Goal: Information Seeking & Learning: Learn about a topic

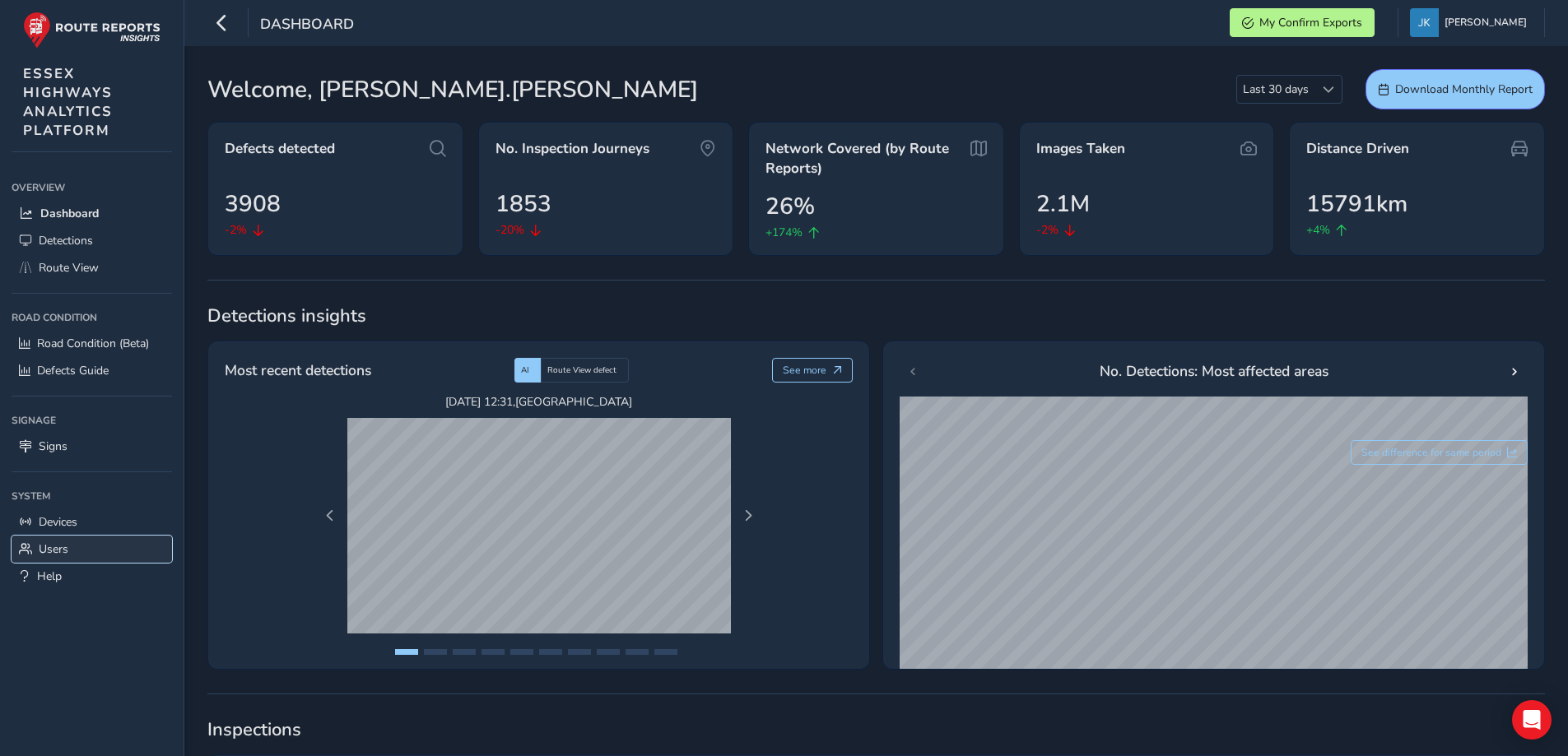
click at [51, 552] on span "Users" at bounding box center [53, 549] width 29 height 16
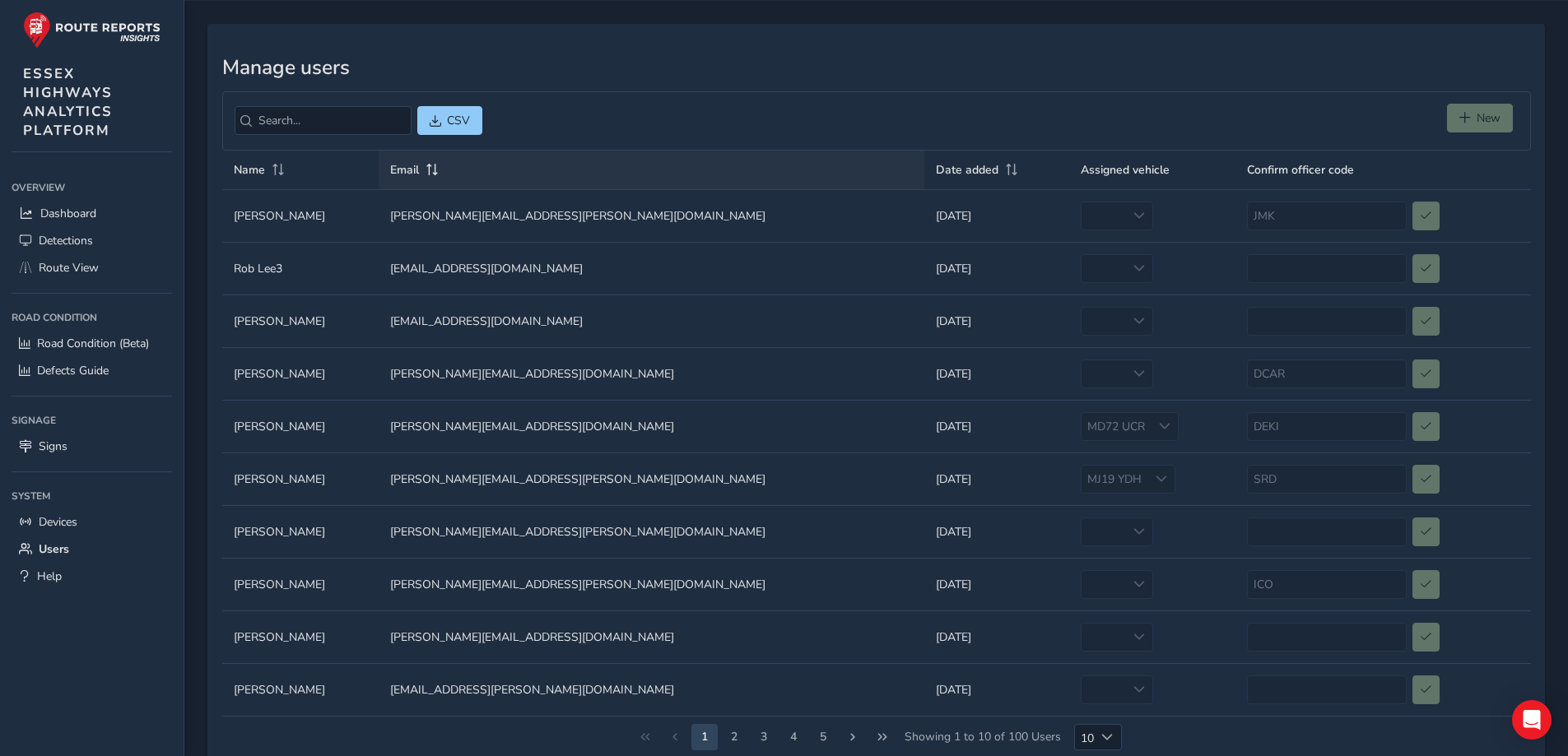
scroll to position [90, 0]
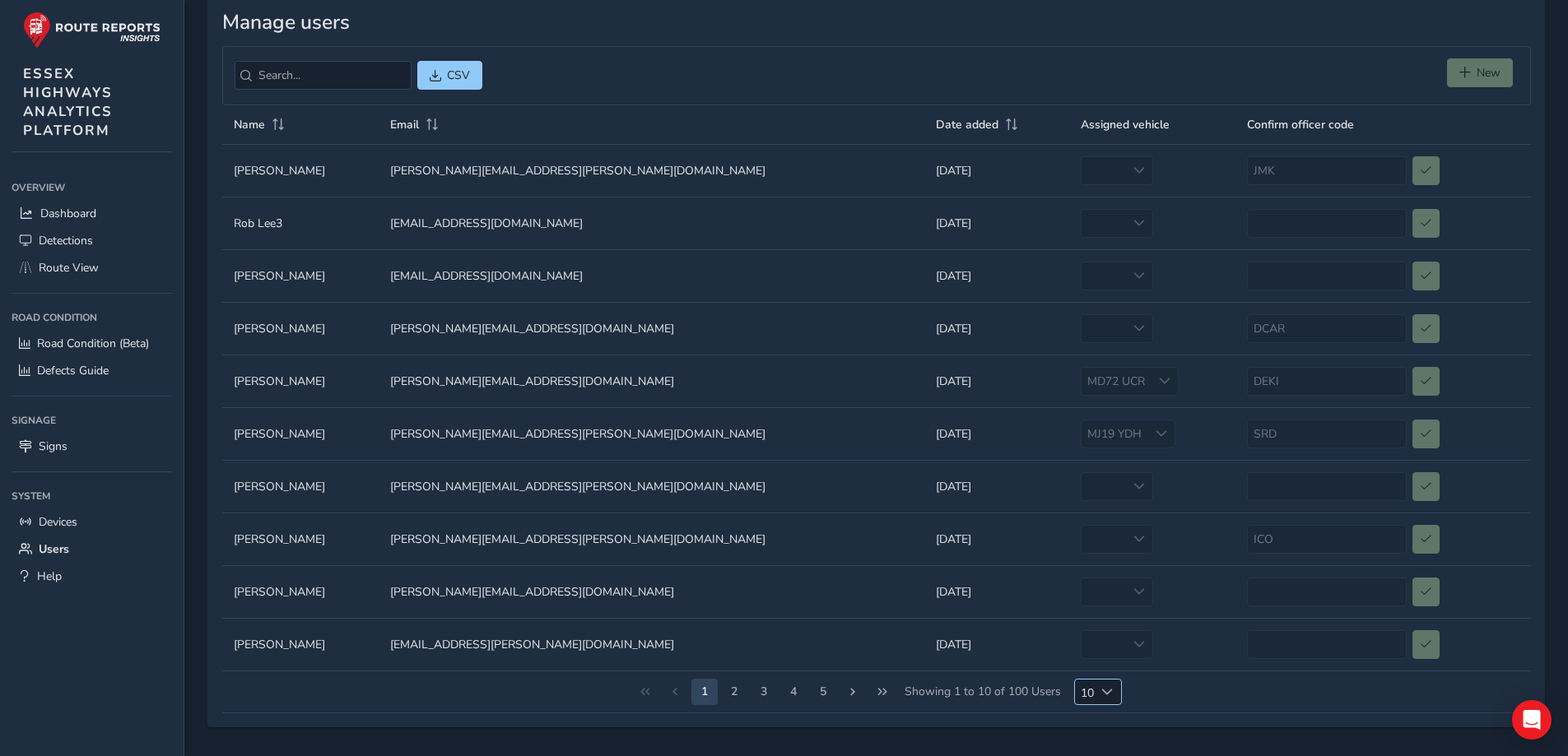
click at [1106, 692] on span "Choose" at bounding box center [1107, 692] width 12 height 12
click at [1098, 660] on li "25" at bounding box center [1098, 659] width 47 height 27
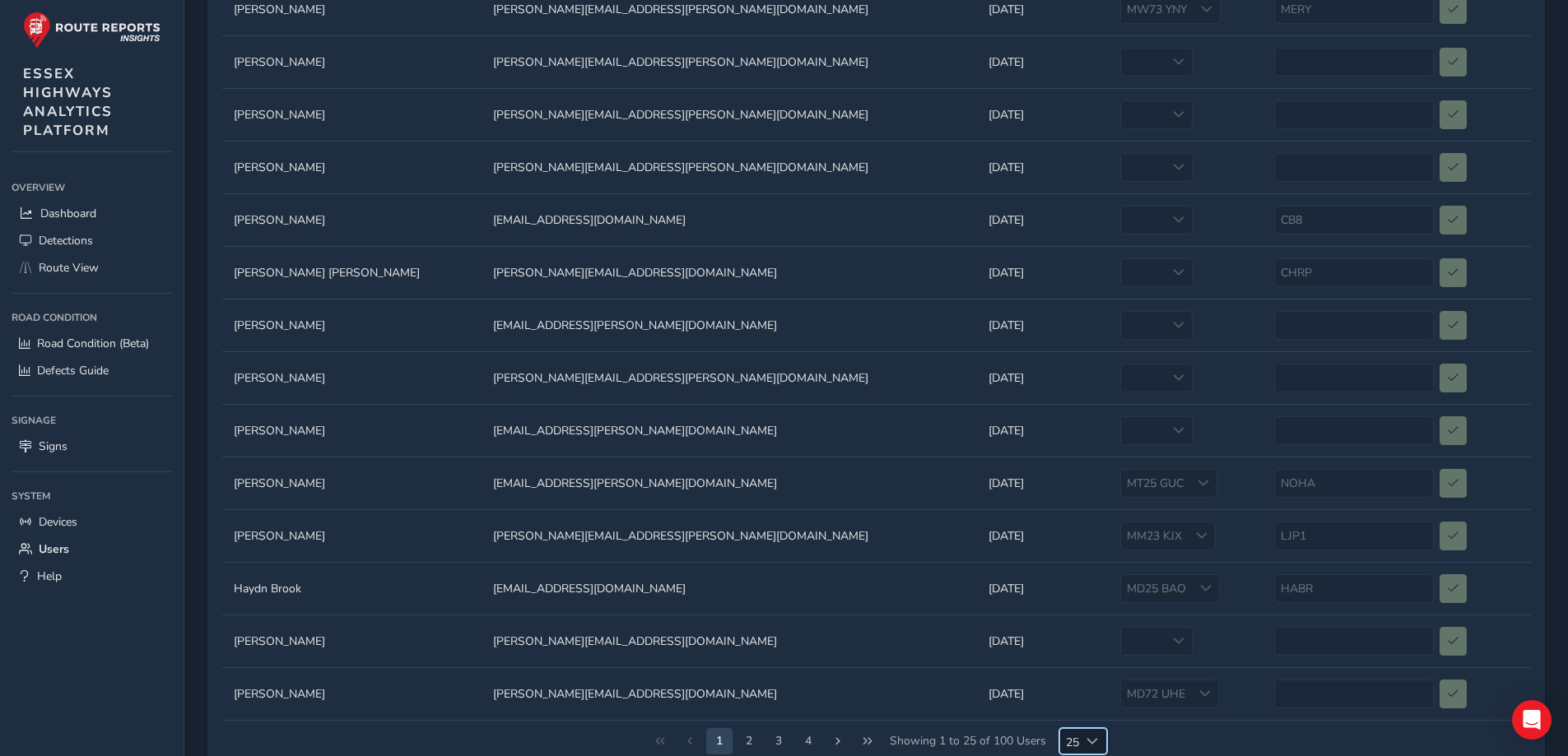
scroll to position [881, 0]
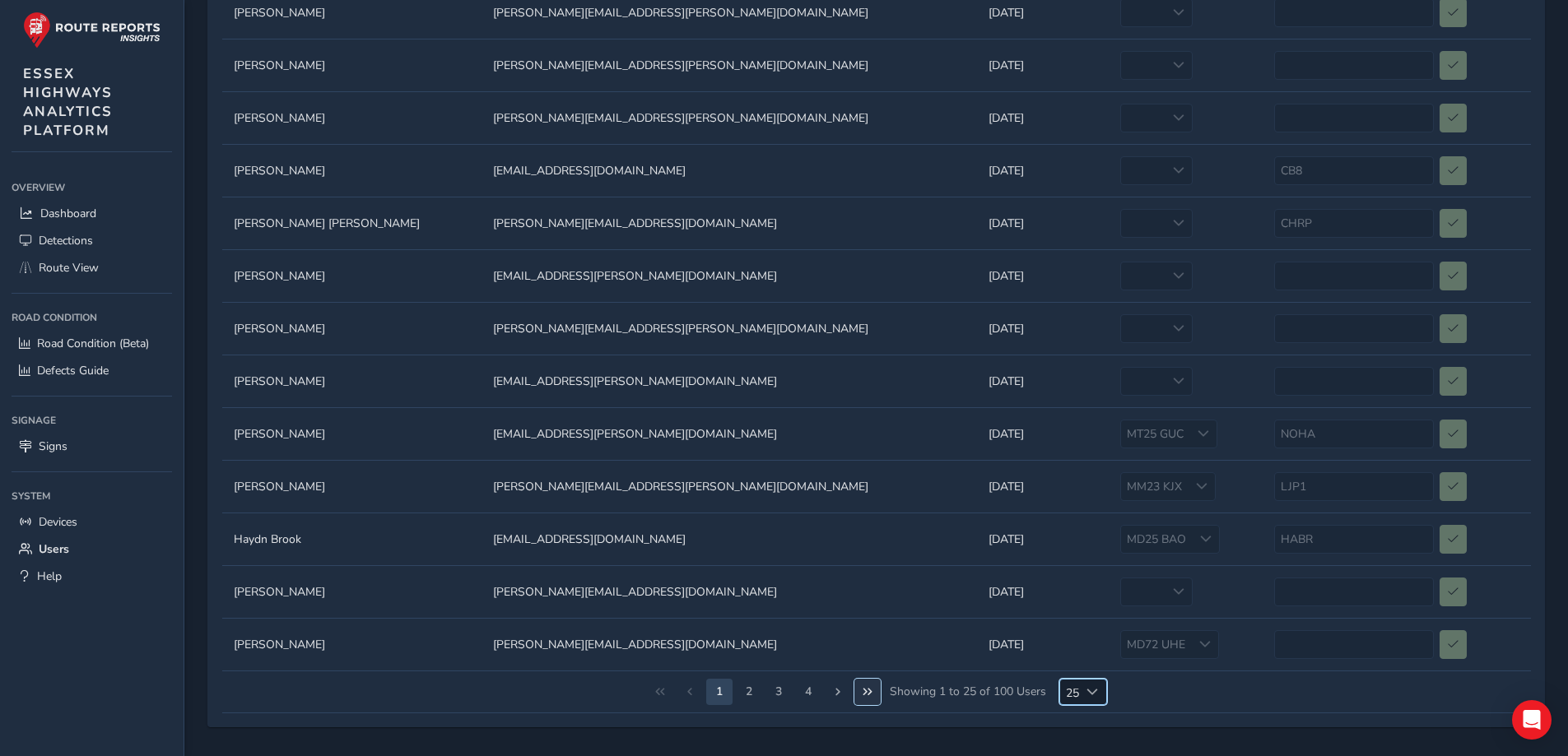
click at [864, 694] on span "Last Page" at bounding box center [868, 692] width 12 height 12
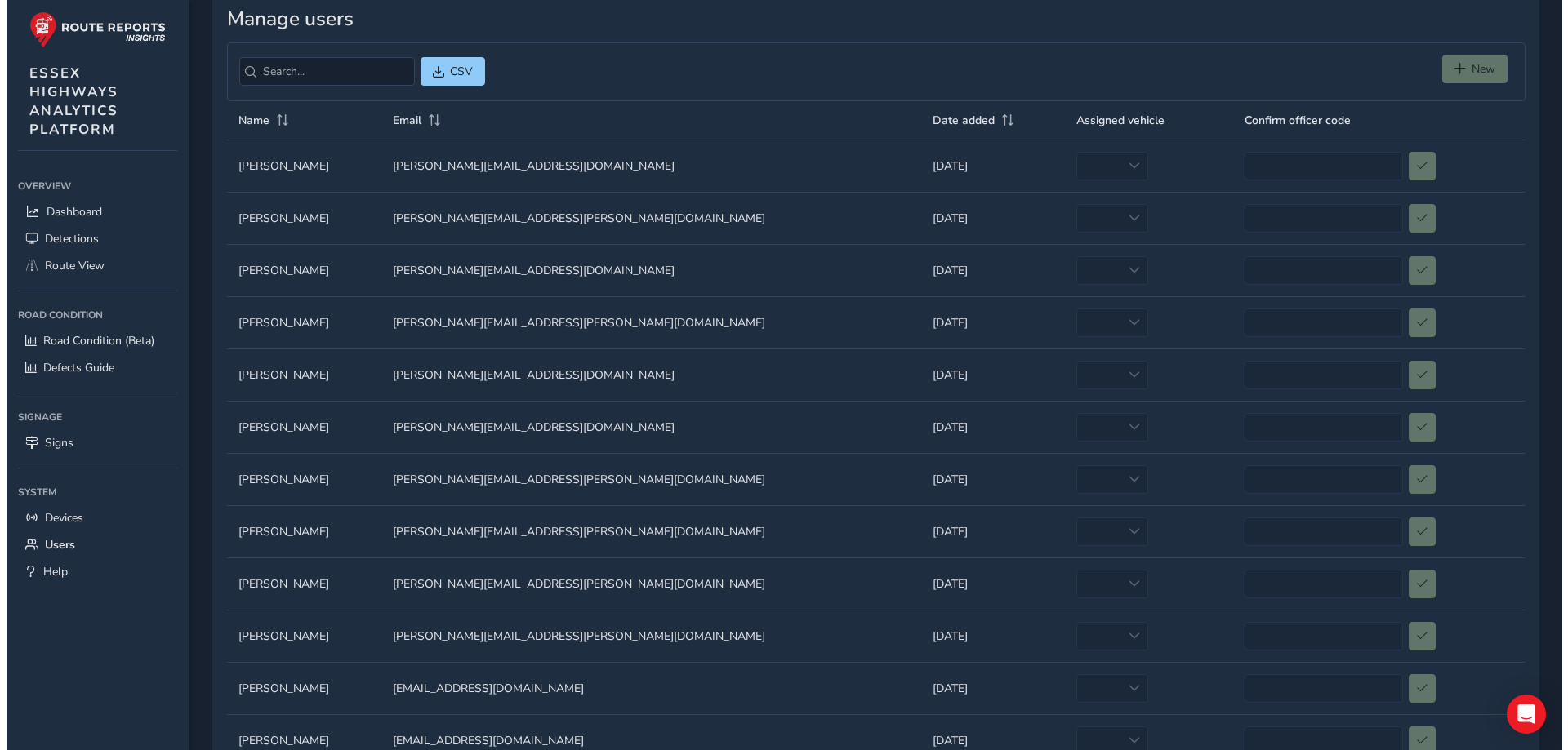
scroll to position [0, 0]
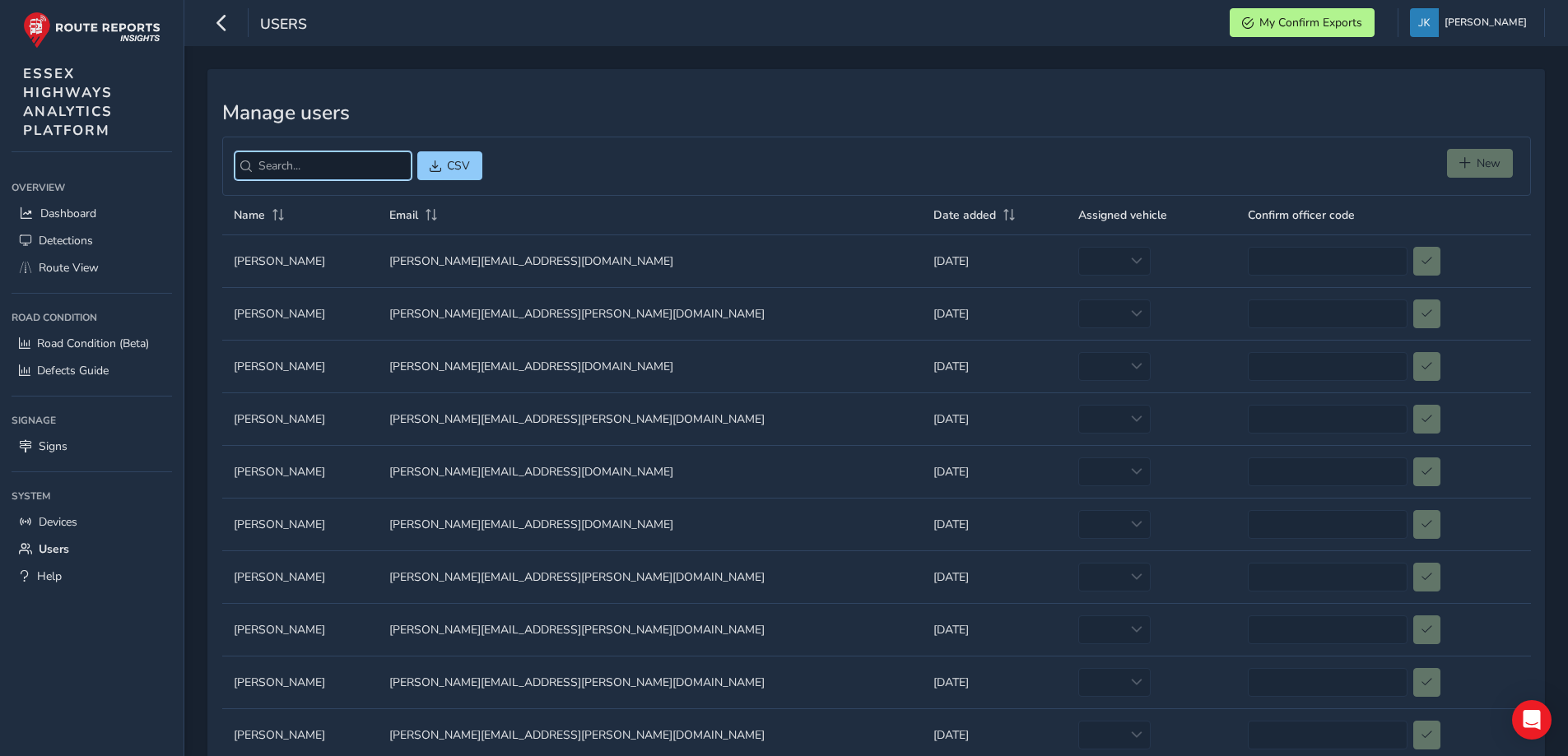
click at [309, 167] on input "search" at bounding box center [322, 166] width 177 height 28
click at [1465, 167] on div "New" at bounding box center [1483, 166] width 72 height 34
click at [1137, 181] on div "CSV New" at bounding box center [876, 166] width 1309 height 59
click at [321, 168] on input "search" at bounding box center [322, 166] width 177 height 28
paste input "[PERSON_NAME][EMAIL_ADDRESS][DOMAIN_NAME]"
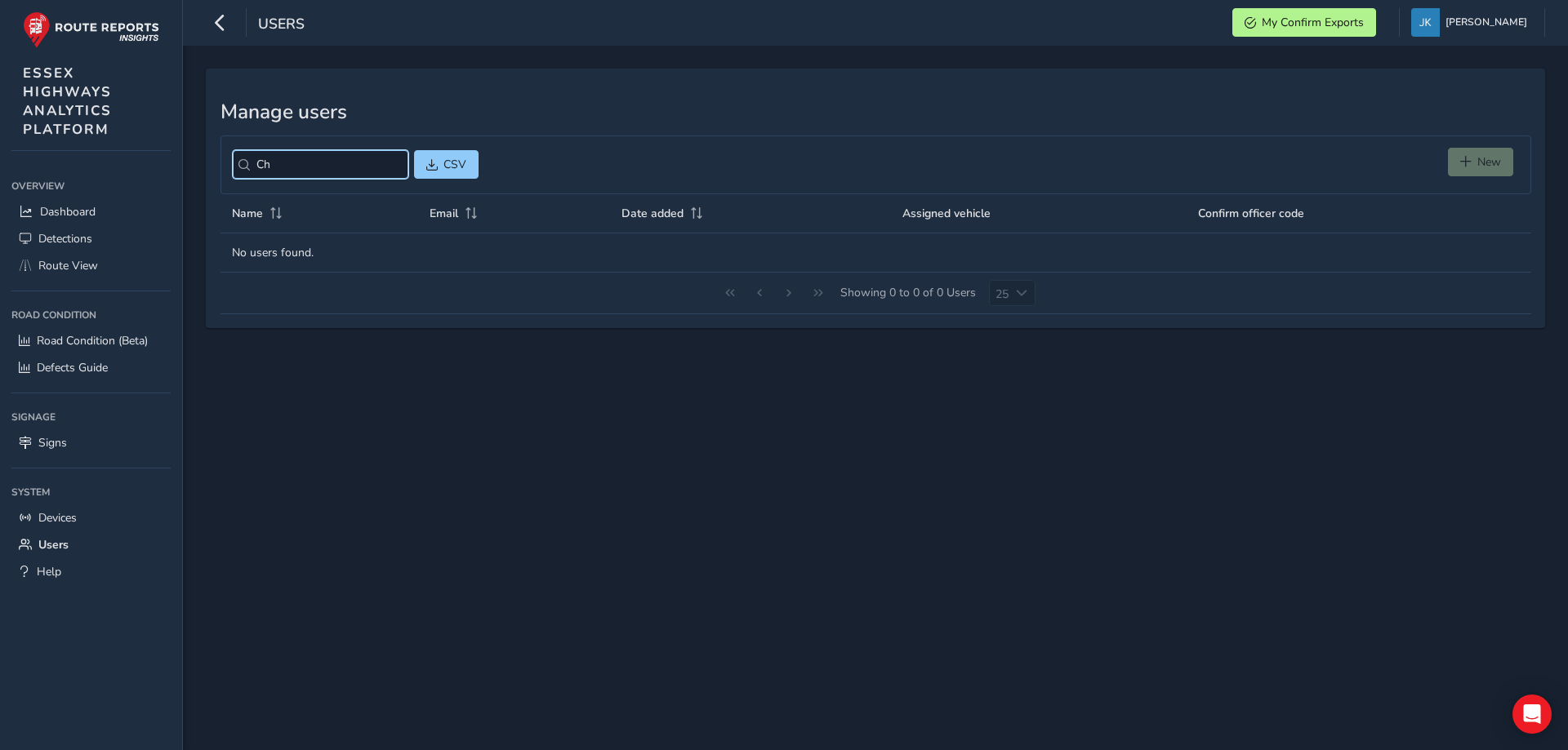
type input "C"
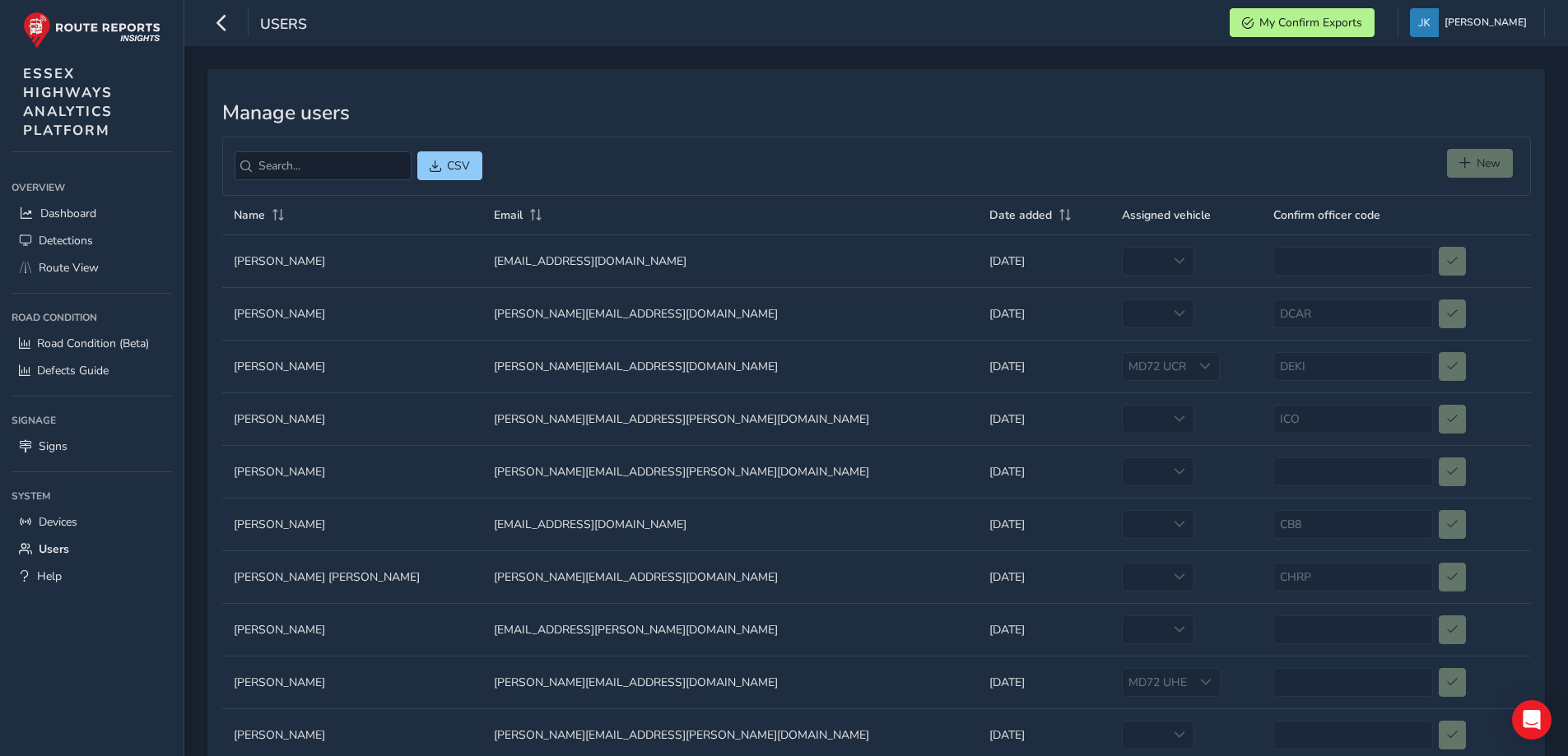
click at [1312, 167] on div "CSV New" at bounding box center [876, 166] width 1309 height 59
click at [1058, 209] on span at bounding box center [1065, 215] width 15 height 12
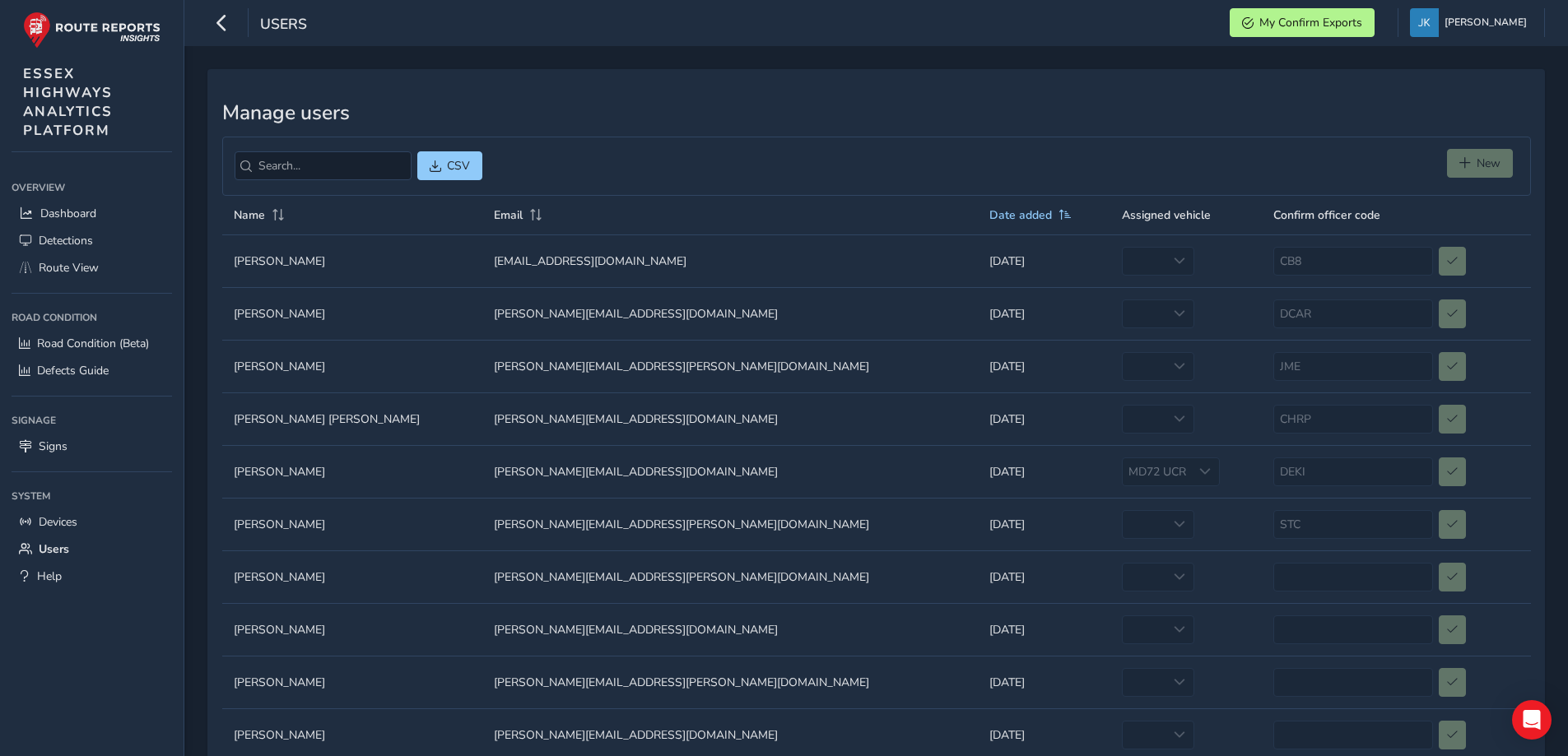
click at [1375, 150] on div "CSV New" at bounding box center [876, 166] width 1309 height 59
click at [821, 136] on div "CSV New" at bounding box center [876, 166] width 1309 height 59
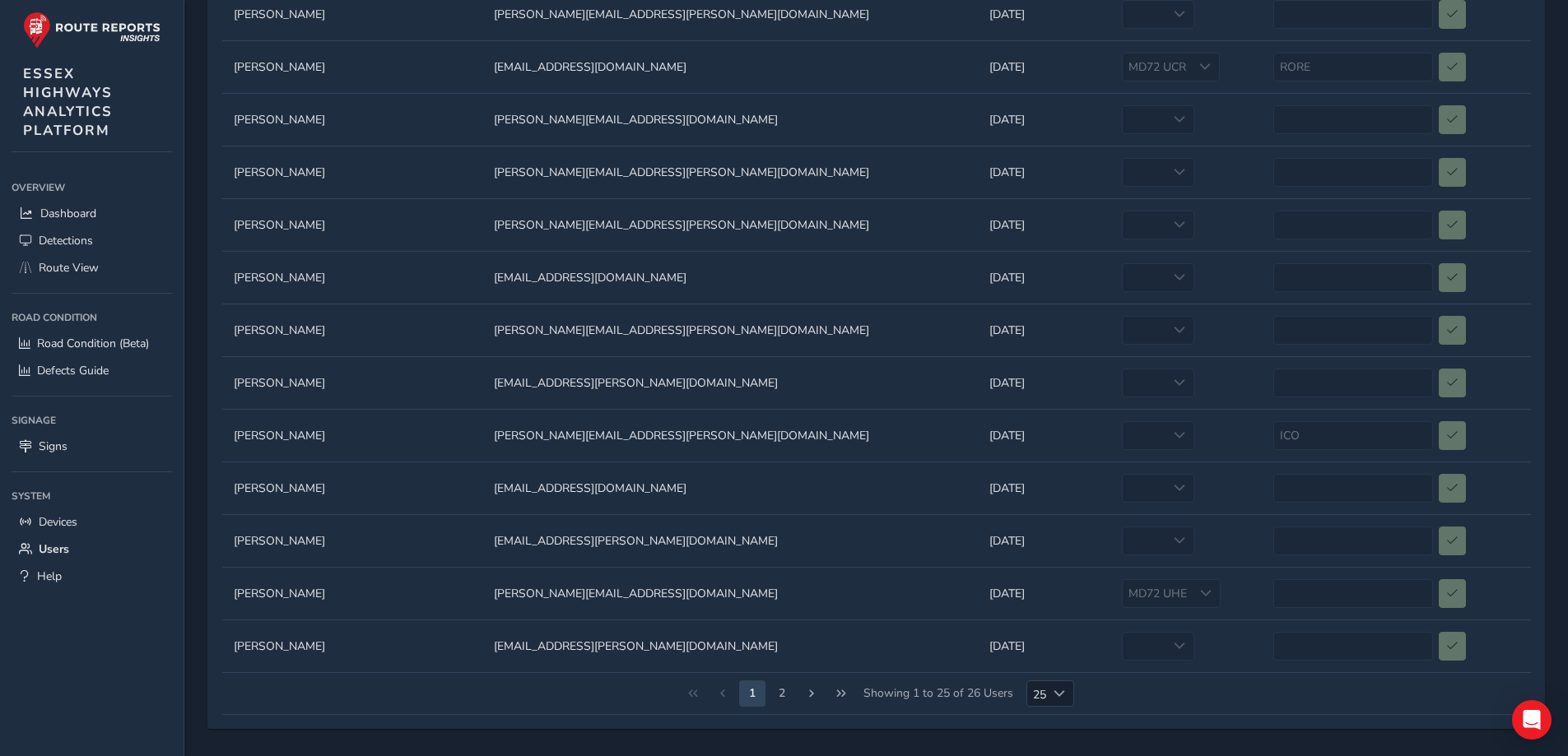
scroll to position [881, 0]
click at [786, 694] on button "2" at bounding box center [781, 692] width 26 height 26
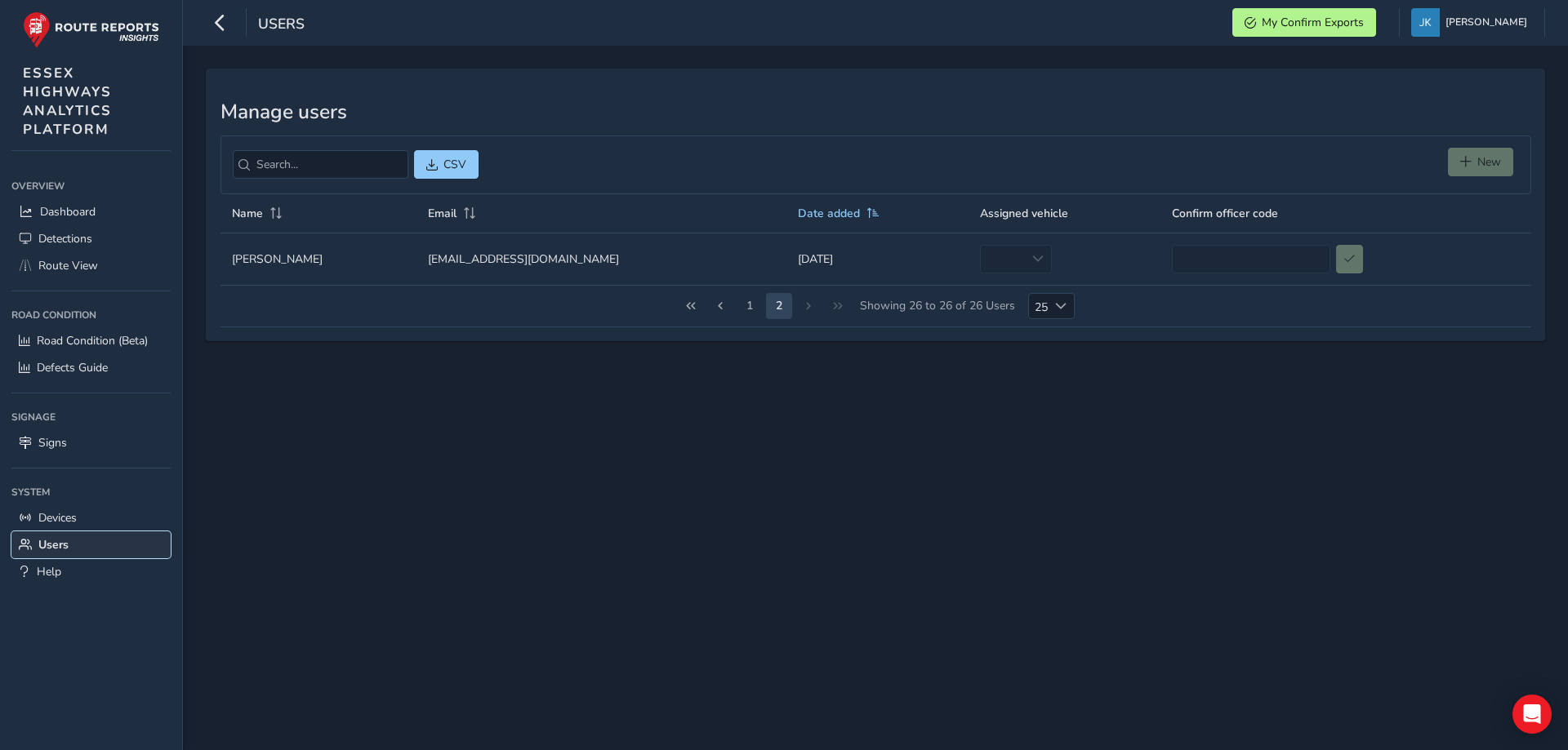
click at [61, 542] on span "Users" at bounding box center [53, 545] width 30 height 16
click at [66, 514] on span "Devices" at bounding box center [57, 517] width 38 height 16
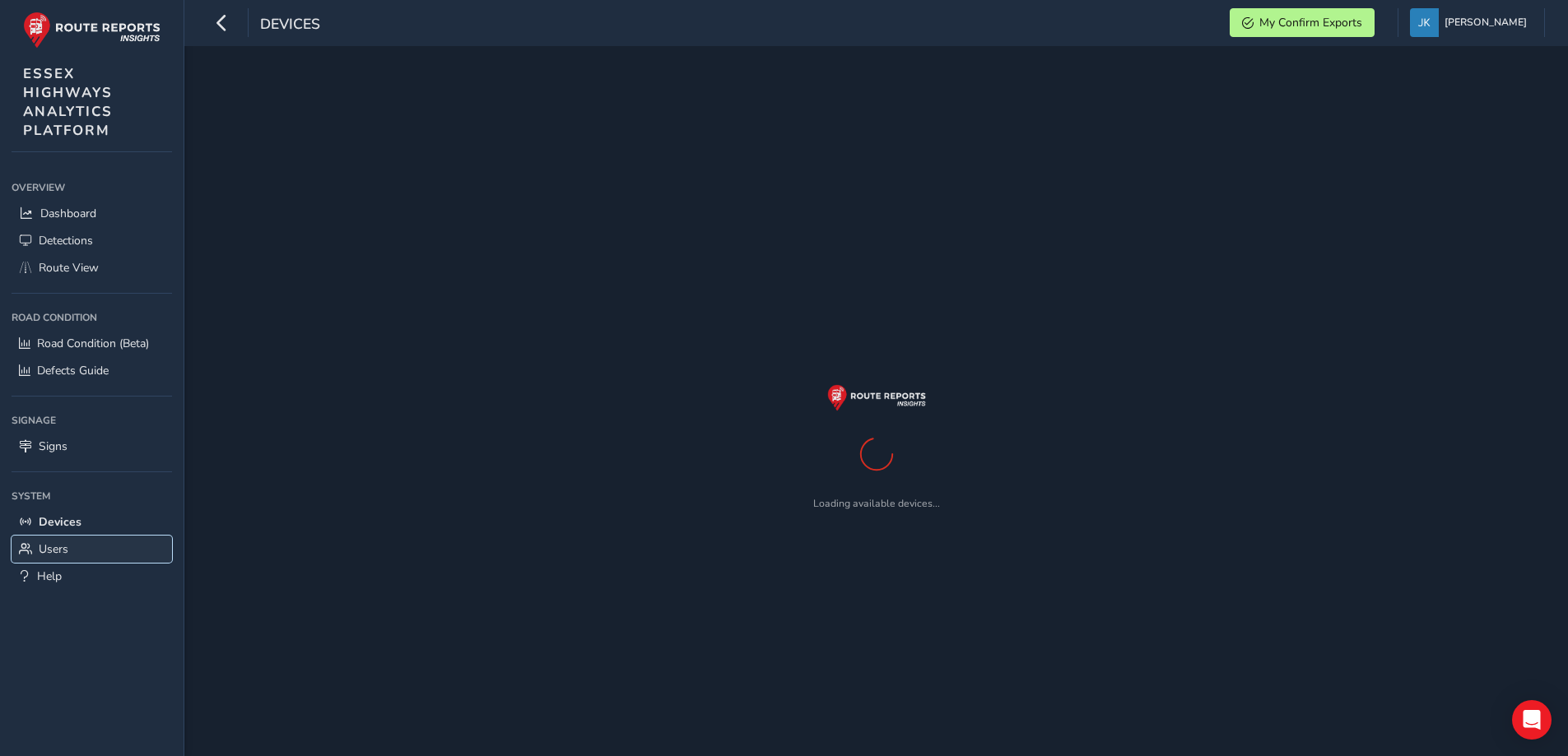
click at [52, 554] on span "Users" at bounding box center [53, 549] width 29 height 16
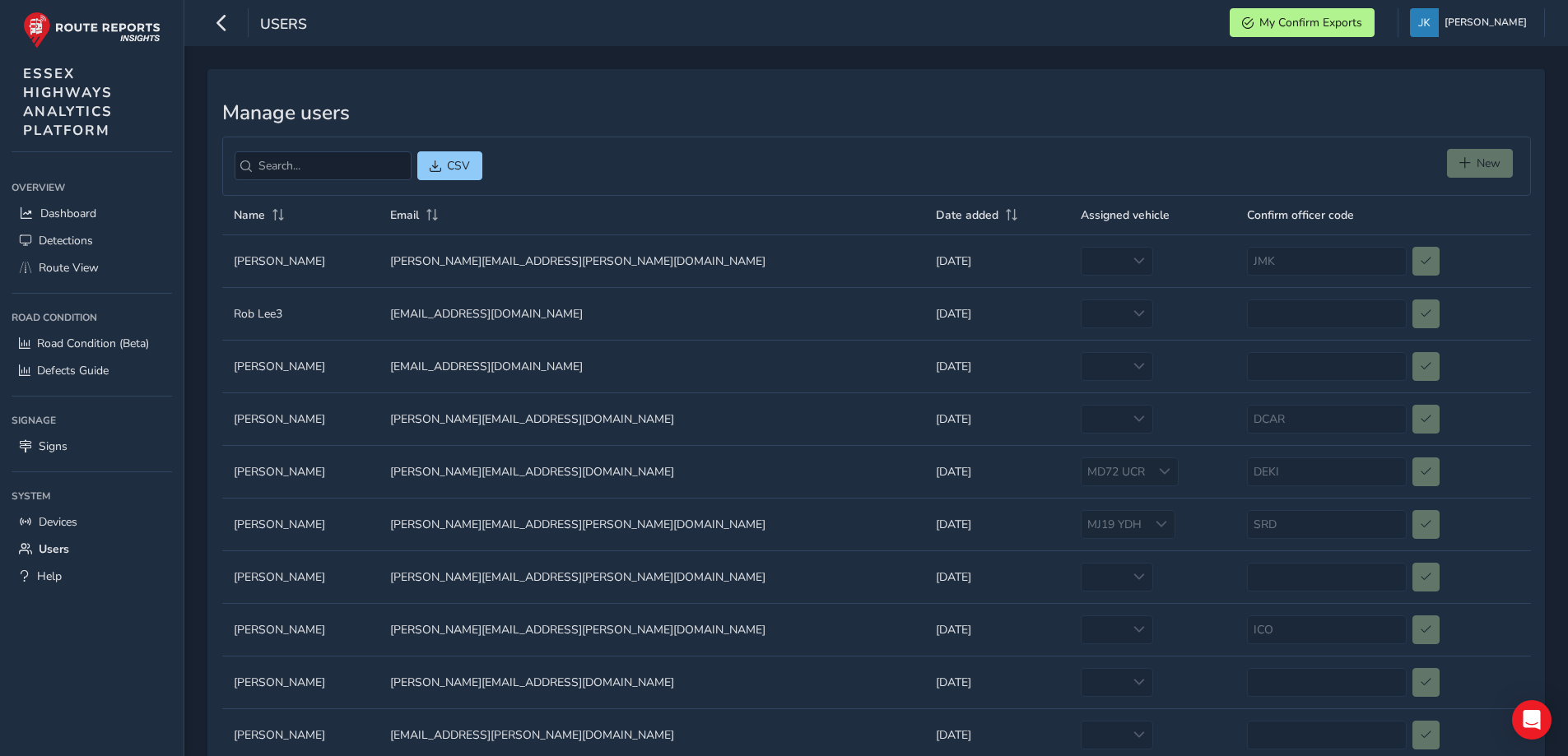
click at [1070, 466] on td "Assigned vehicle MD72 UCR MD72 UCR" at bounding box center [1153, 471] width 166 height 53
click at [45, 270] on span "Route View" at bounding box center [69, 268] width 60 height 16
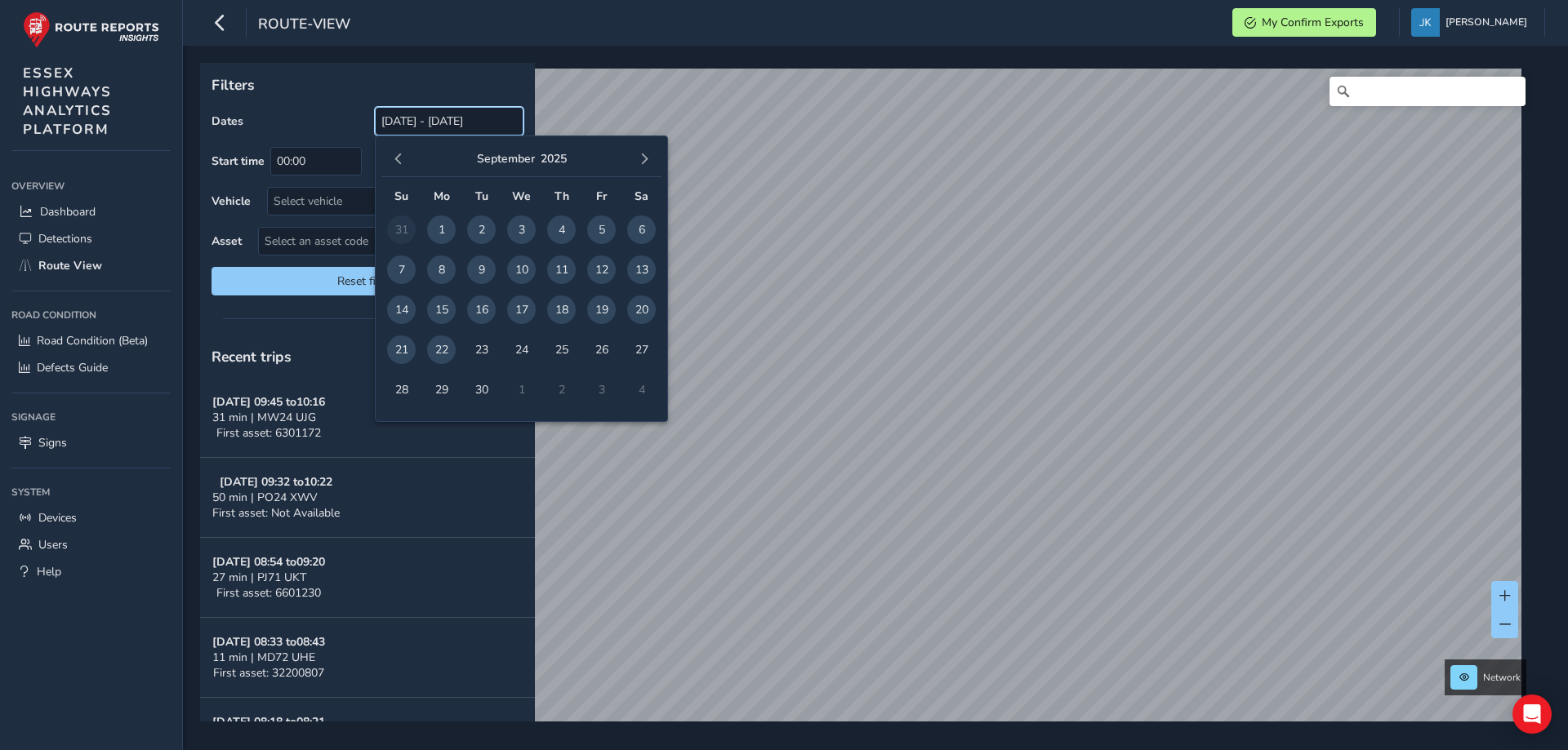
click at [402, 120] on input "[DATE] - [DATE]" at bounding box center [449, 121] width 149 height 28
click at [404, 163] on span "button" at bounding box center [399, 159] width 12 height 12
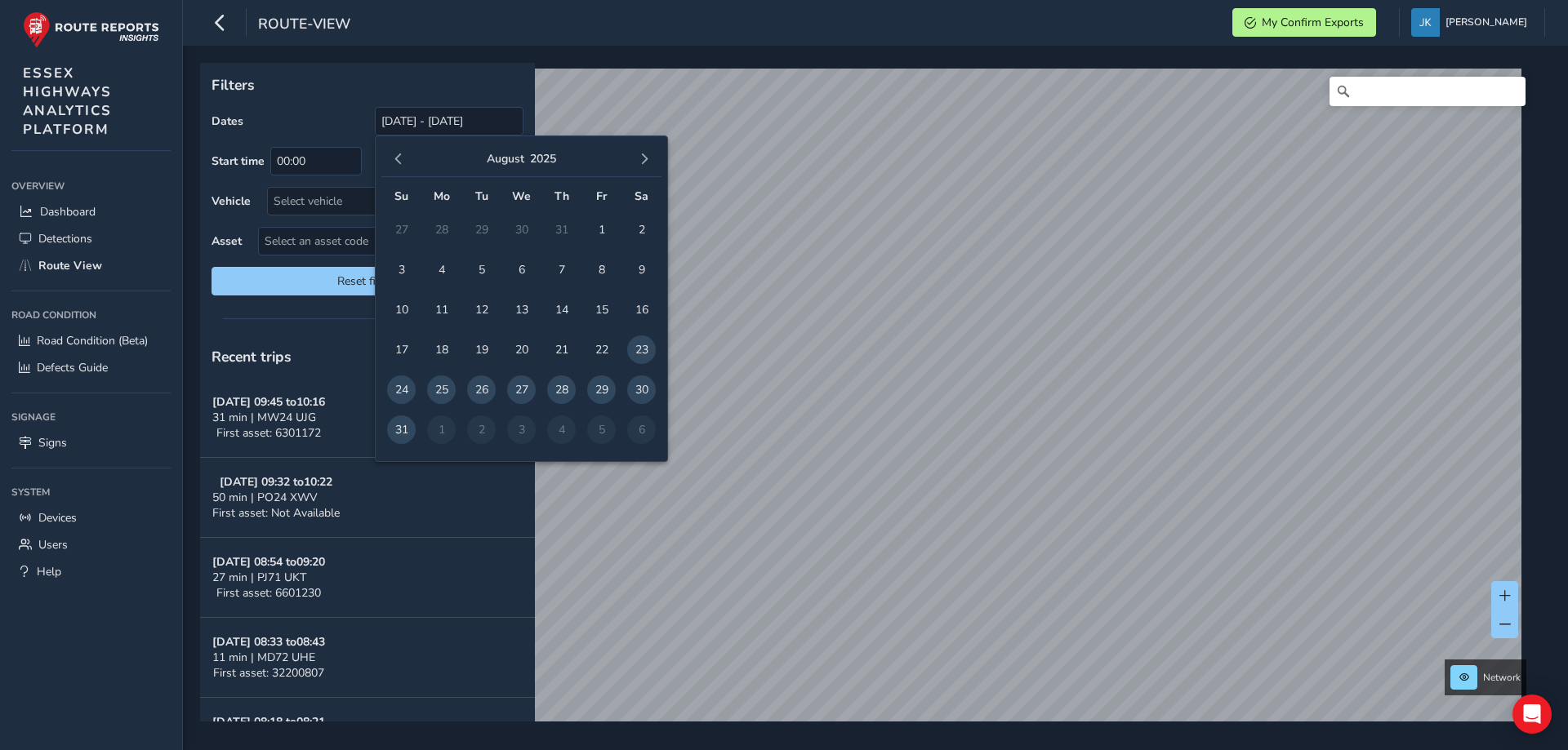
click at [404, 163] on span "button" at bounding box center [399, 159] width 12 height 12
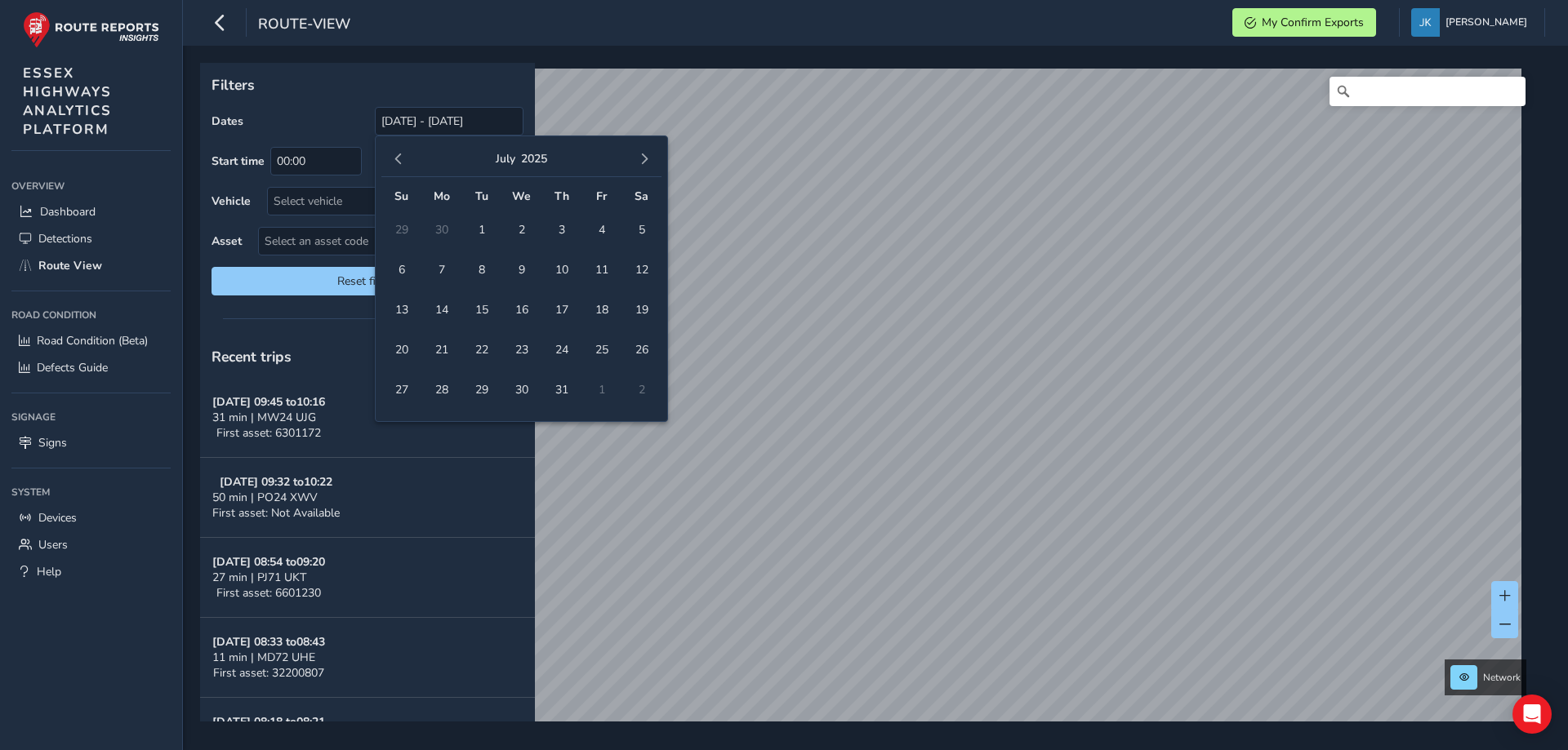
click at [403, 163] on span "button" at bounding box center [399, 159] width 12 height 12
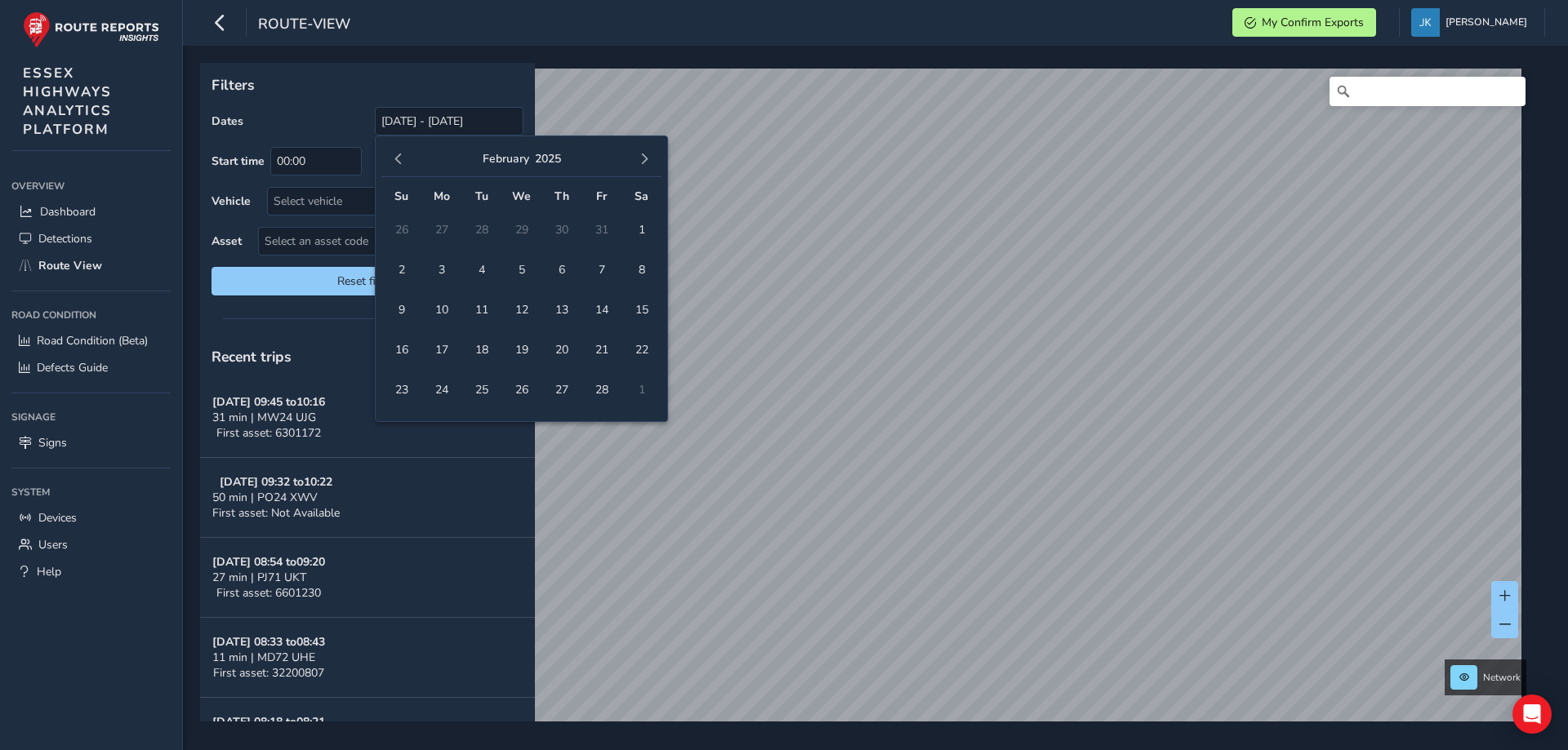
click at [403, 163] on span "button" at bounding box center [399, 159] width 12 height 12
click at [602, 237] on span "1" at bounding box center [602, 229] width 28 height 28
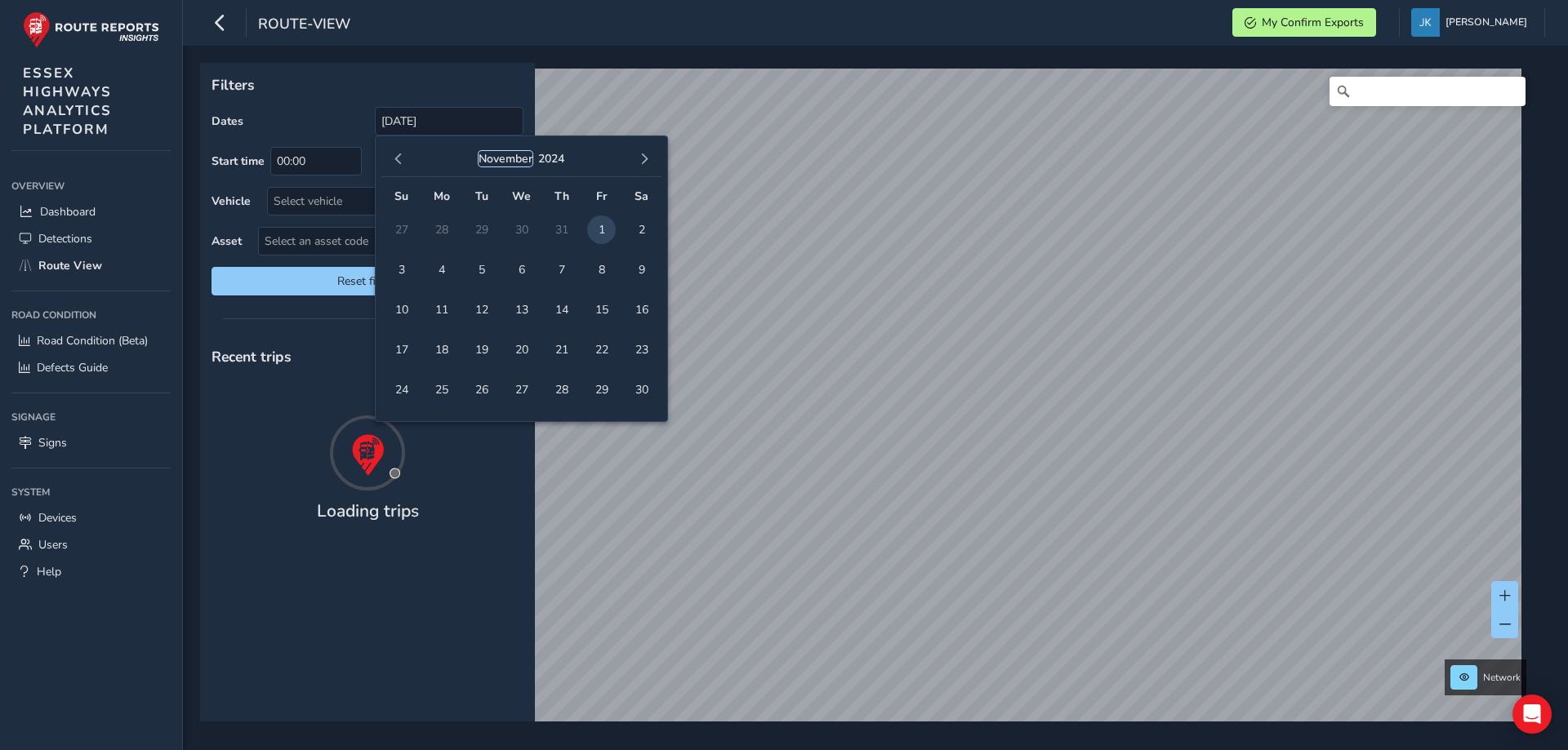
click at [498, 163] on button "November" at bounding box center [505, 159] width 54 height 16
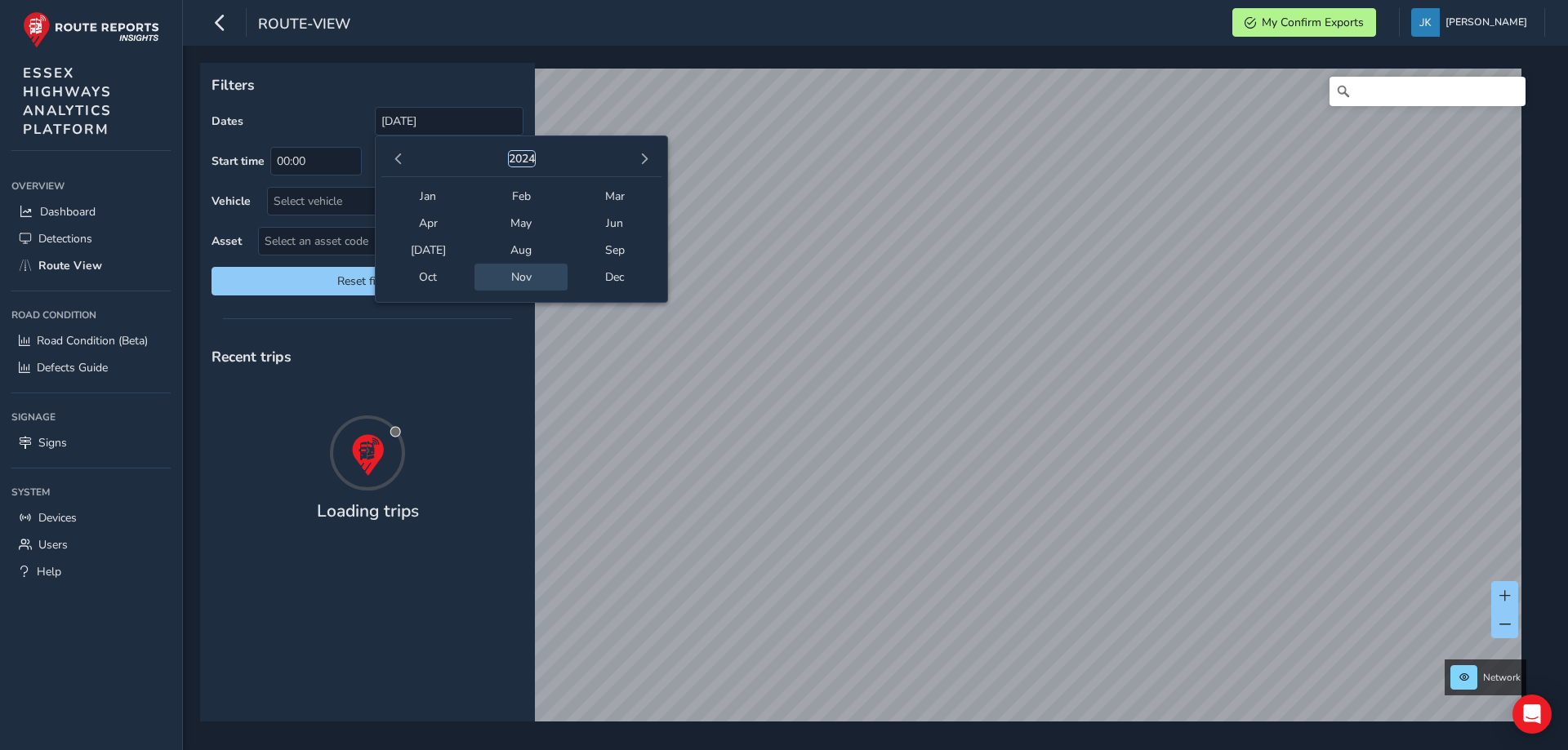
click at [523, 162] on button "2024" at bounding box center [521, 159] width 26 height 16
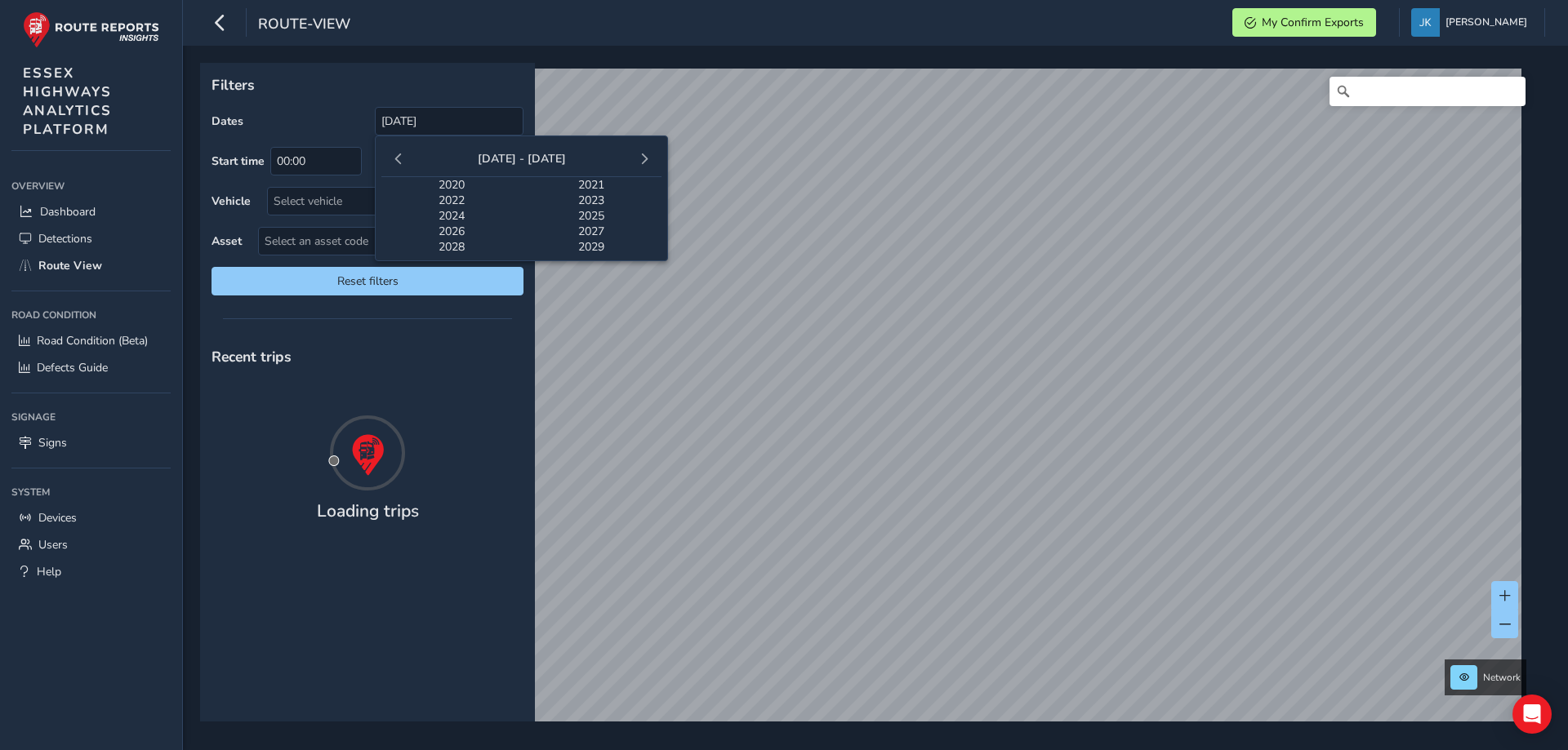
click at [591, 211] on span "2025" at bounding box center [592, 216] width 140 height 16
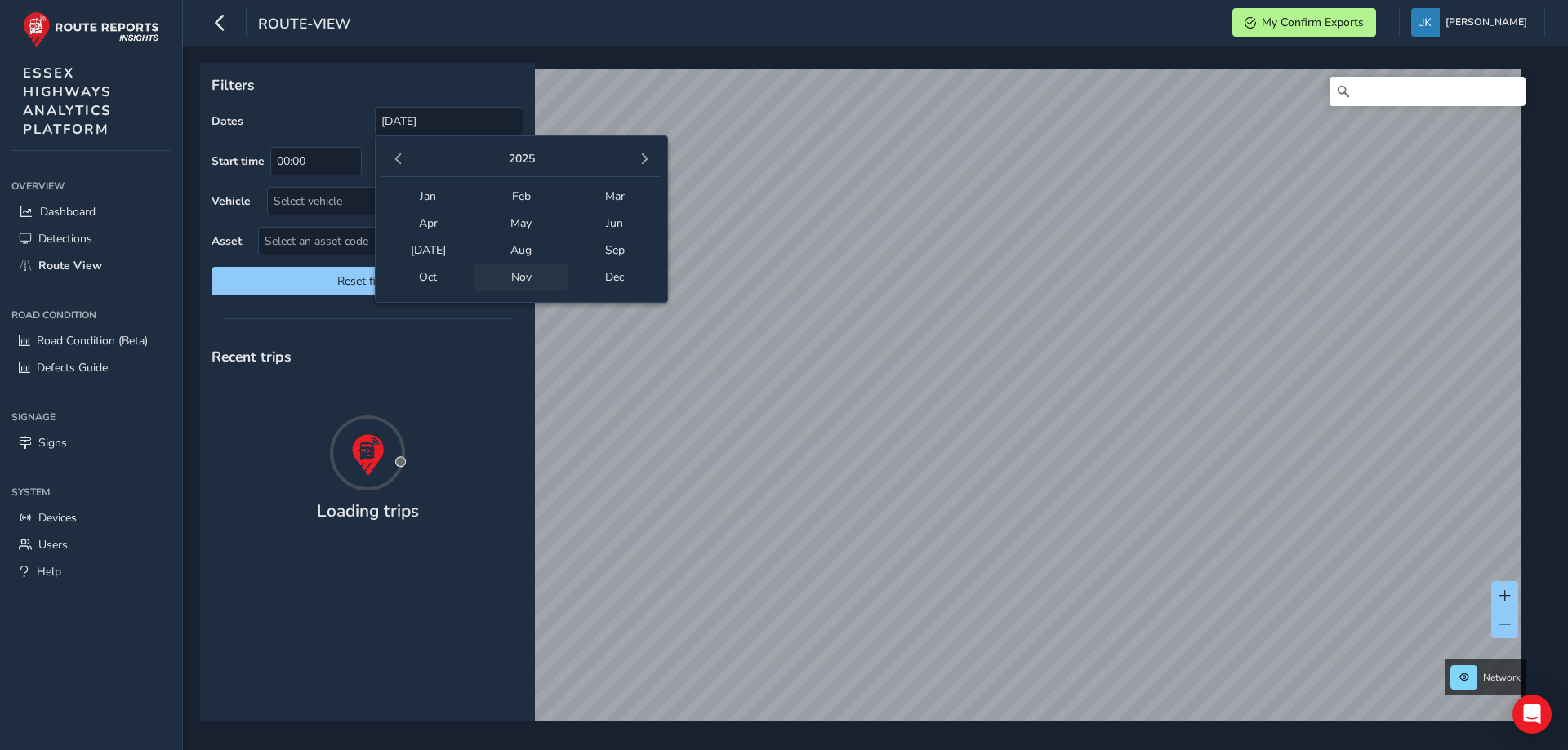
click at [521, 276] on span "Nov" at bounding box center [521, 277] width 93 height 27
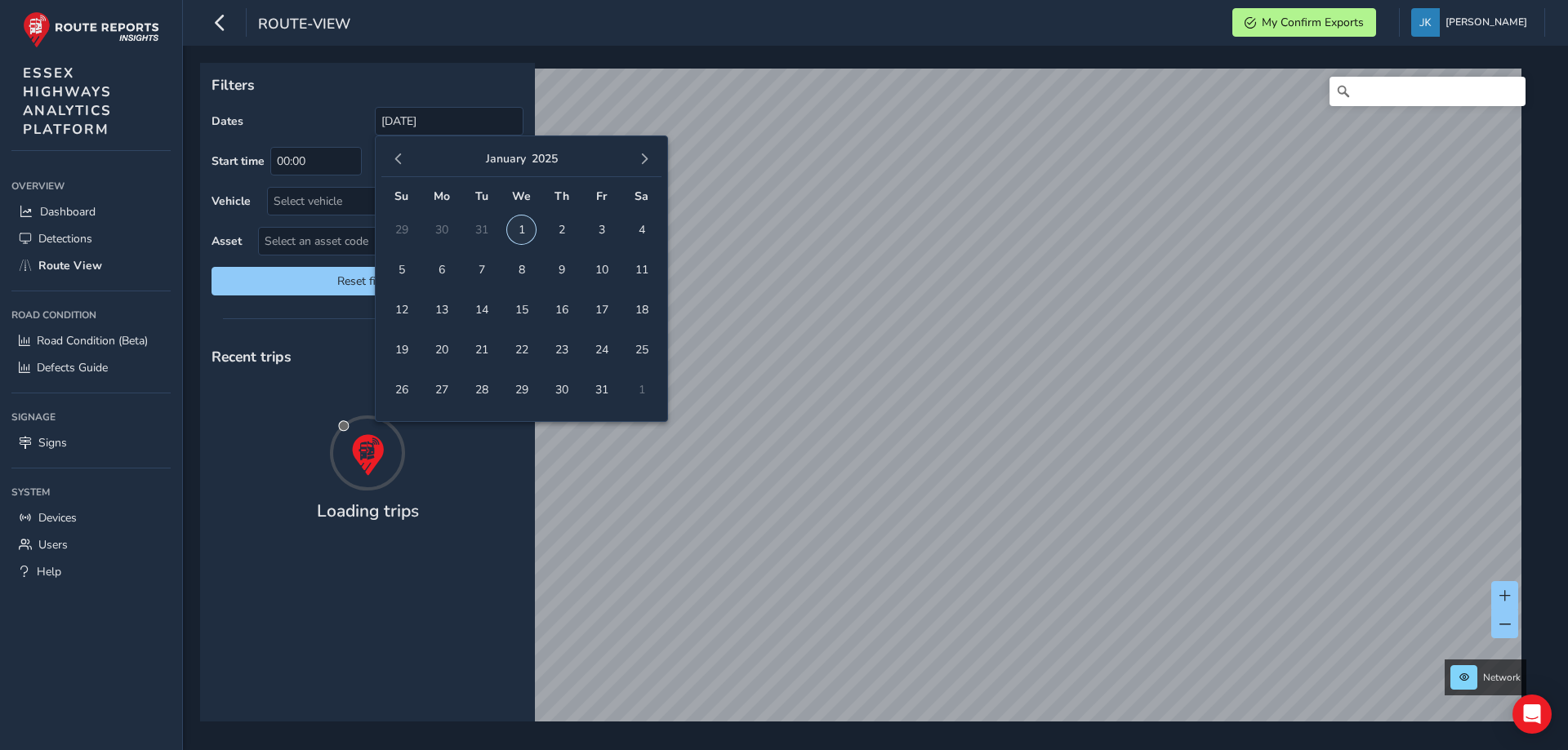
click at [518, 228] on span "1" at bounding box center [521, 229] width 28 height 28
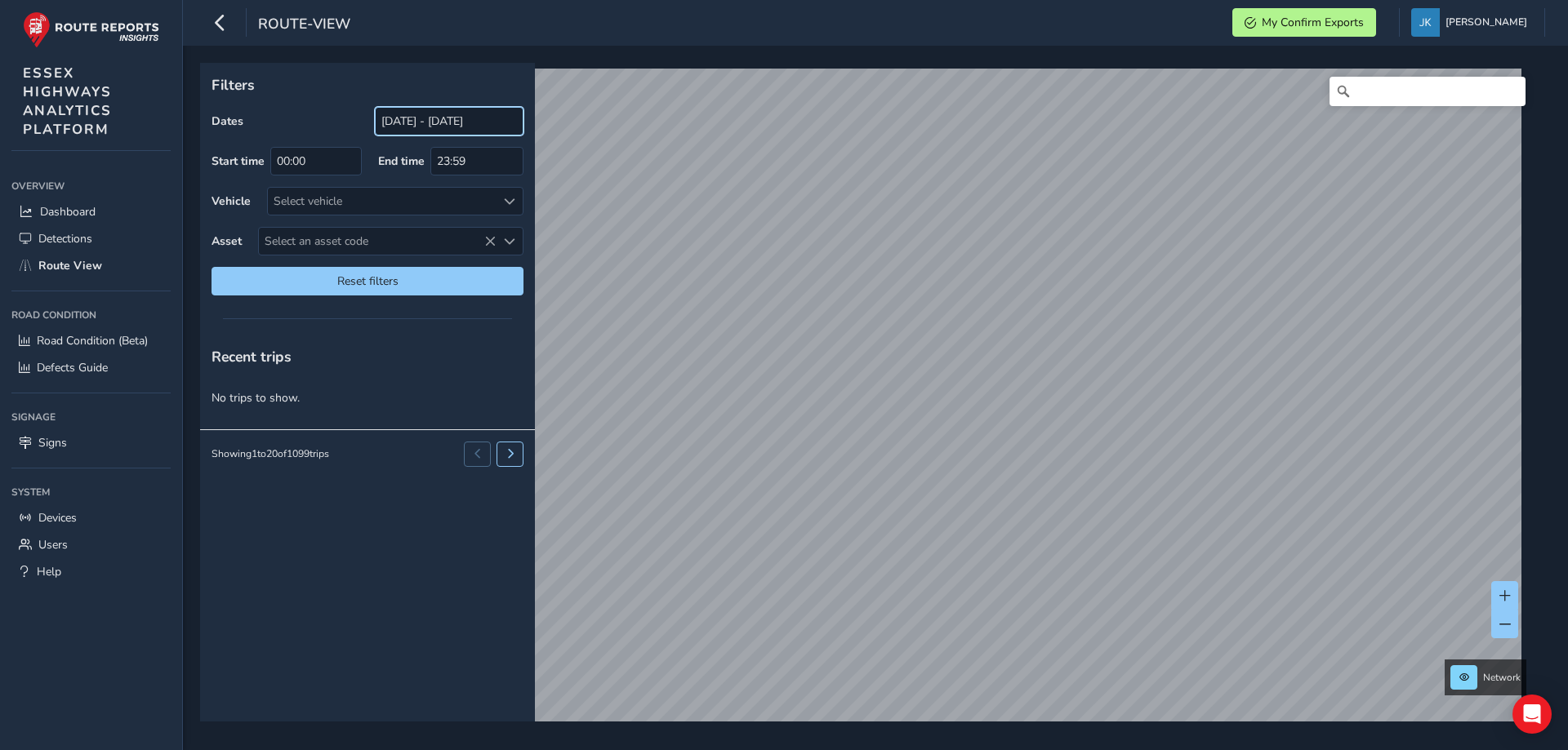
click at [476, 117] on input "[DATE] - [DATE]" at bounding box center [449, 121] width 149 height 28
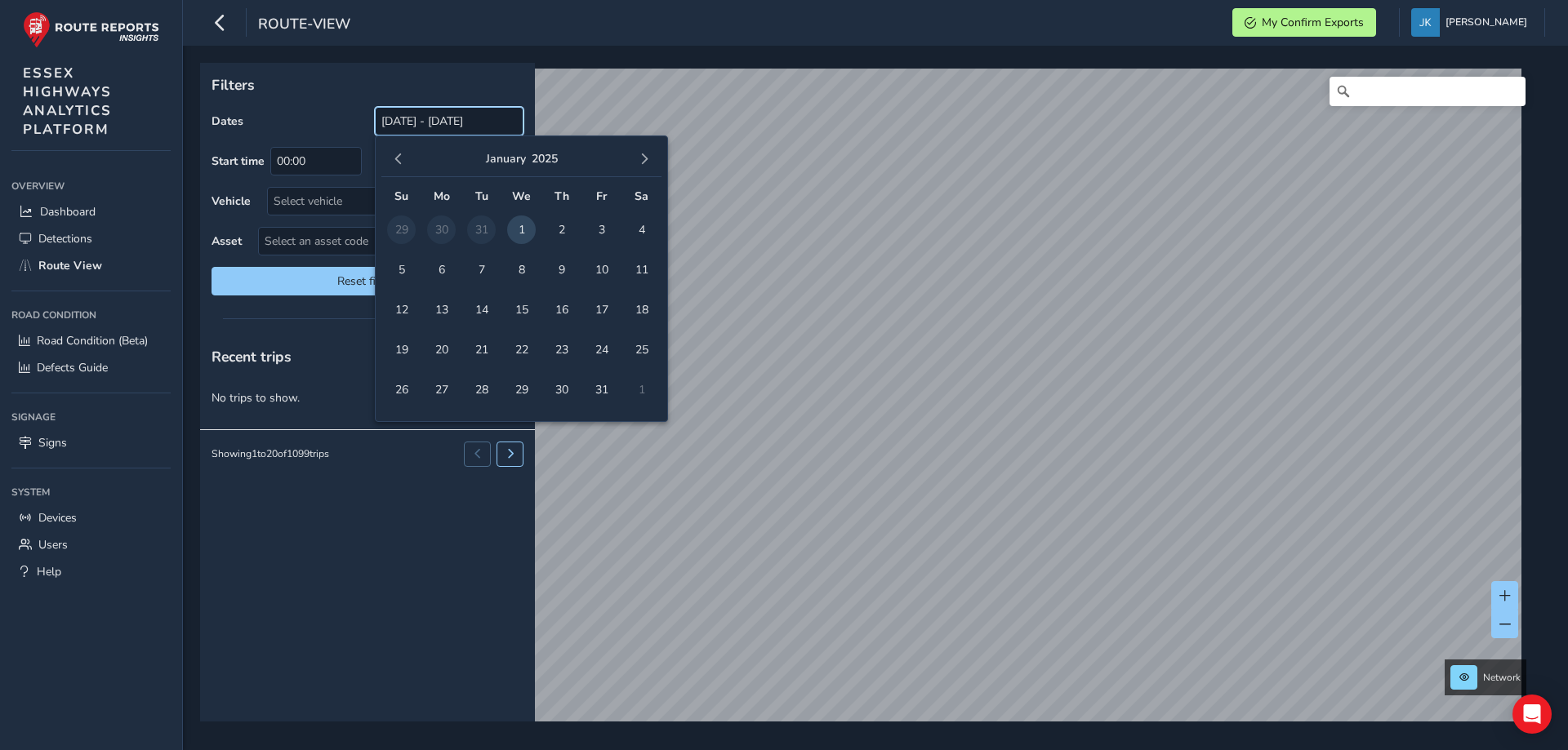
click at [476, 117] on input "[DATE] - [DATE]" at bounding box center [449, 121] width 149 height 28
click at [644, 231] on span "4" at bounding box center [641, 229] width 28 height 28
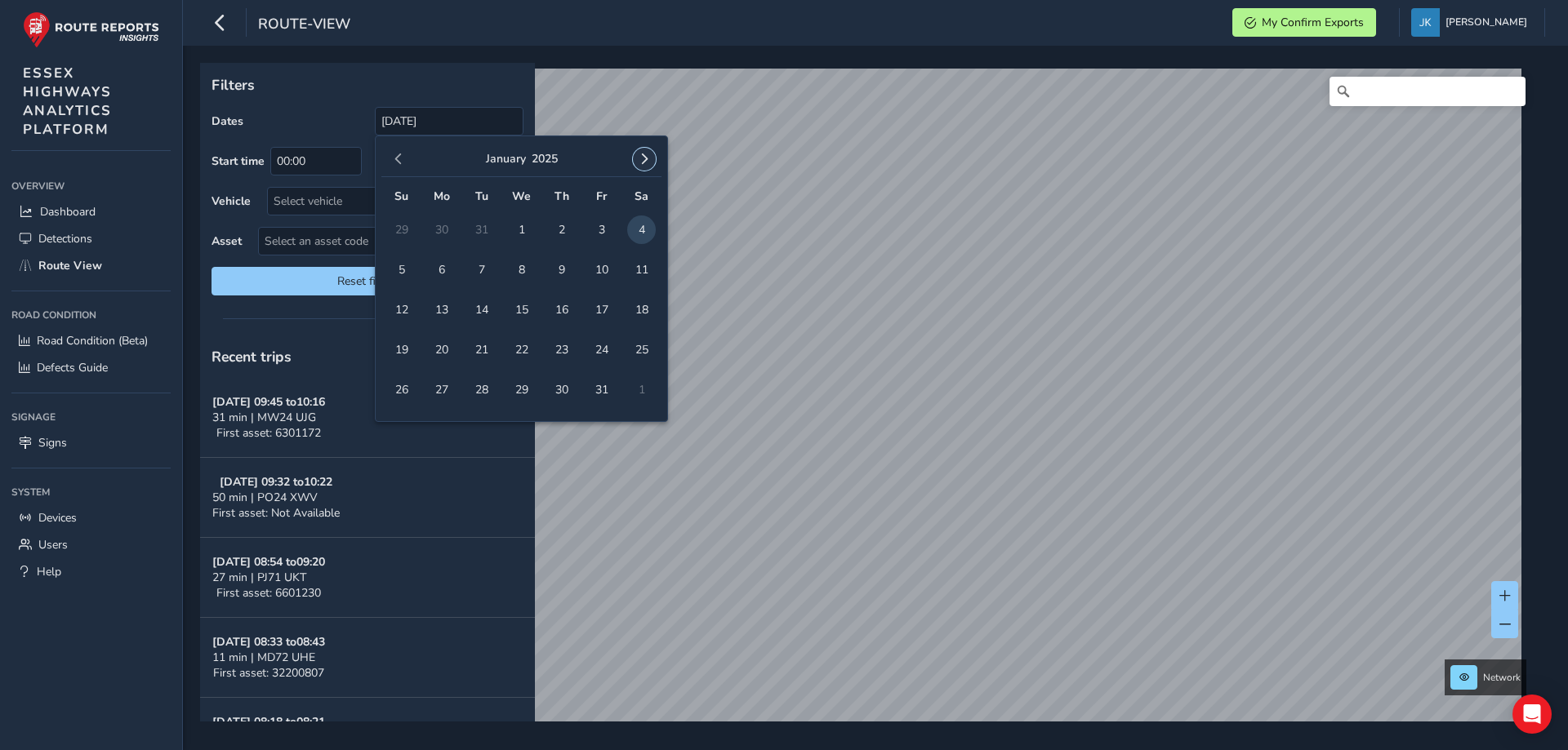
click at [637, 159] on button "button" at bounding box center [645, 159] width 23 height 23
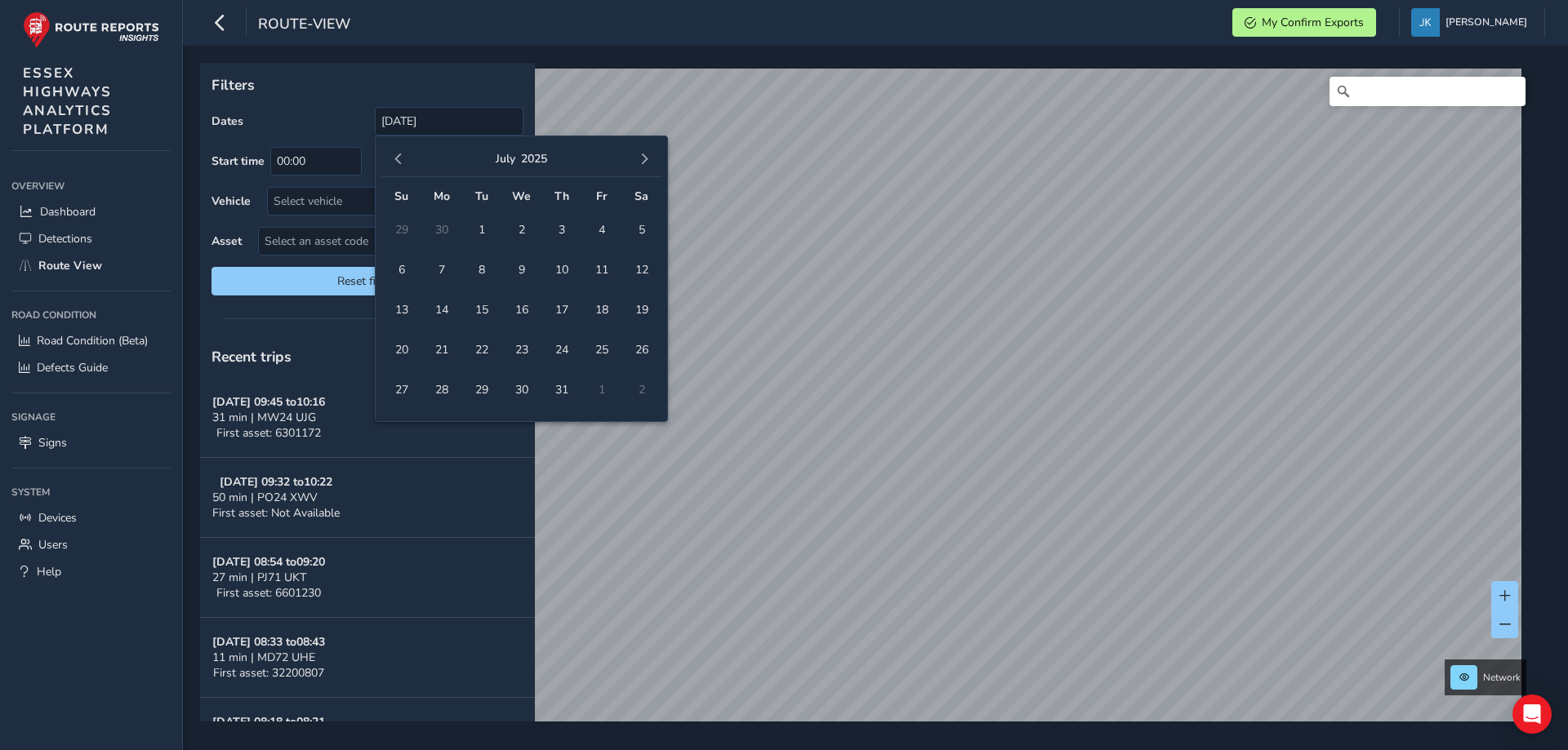
click at [637, 159] on button "button" at bounding box center [645, 159] width 23 height 23
click at [515, 223] on span "1" at bounding box center [521, 229] width 28 height 28
type input "[DATE] - [DATE]"
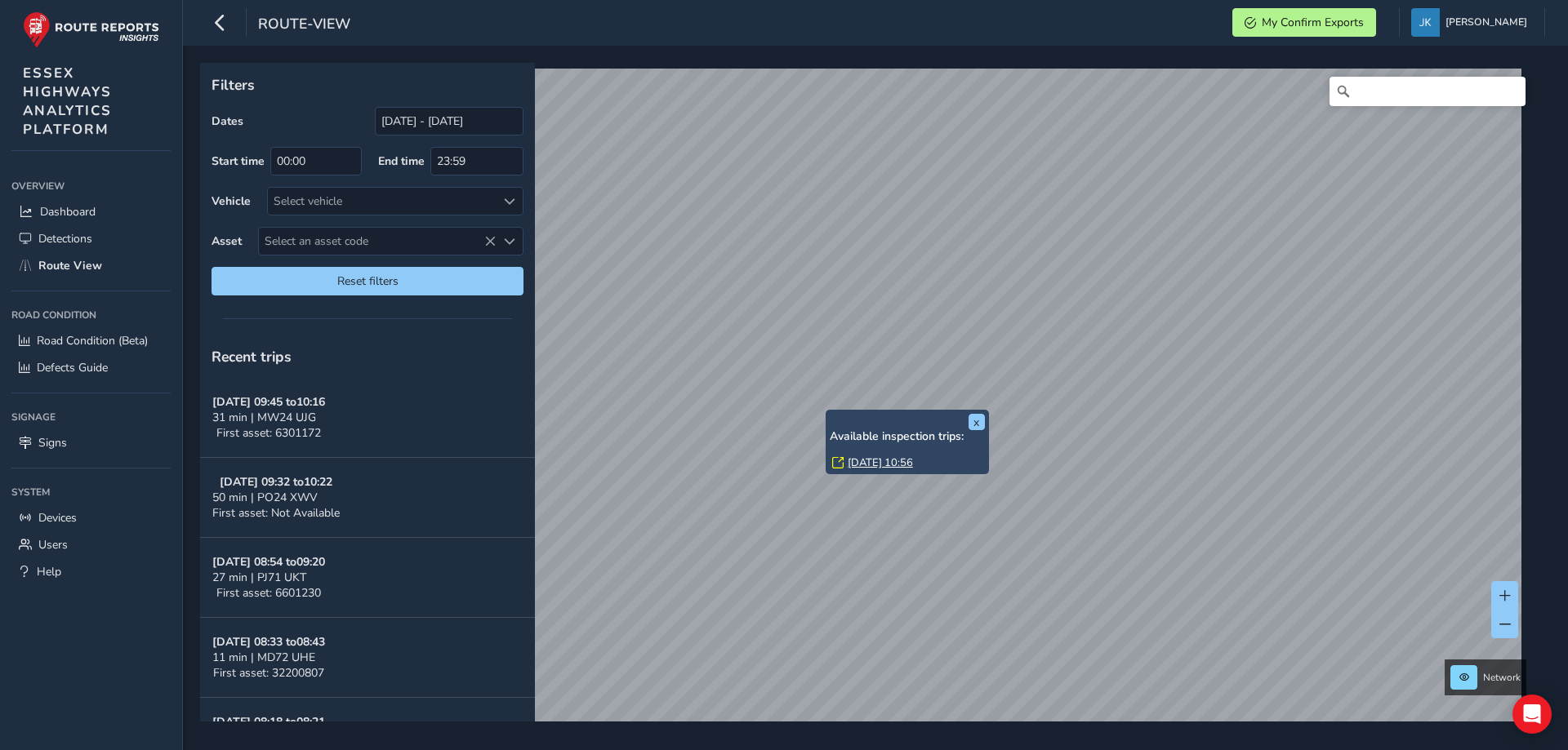
click at [875, 466] on link "[DATE] 10:56" at bounding box center [880, 463] width 66 height 15
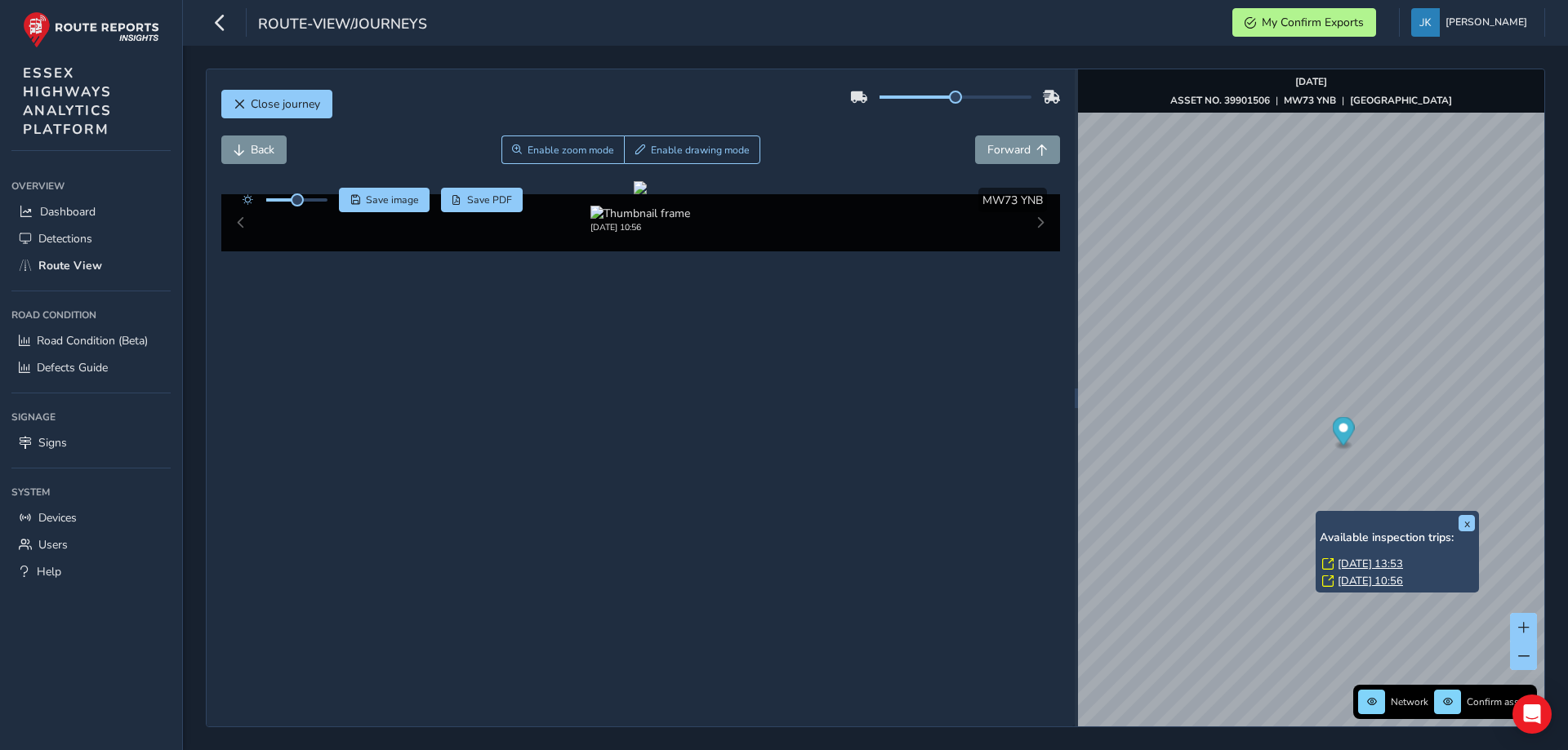
click at [1368, 564] on link "[DATE] 13:53" at bounding box center [1370, 564] width 66 height 15
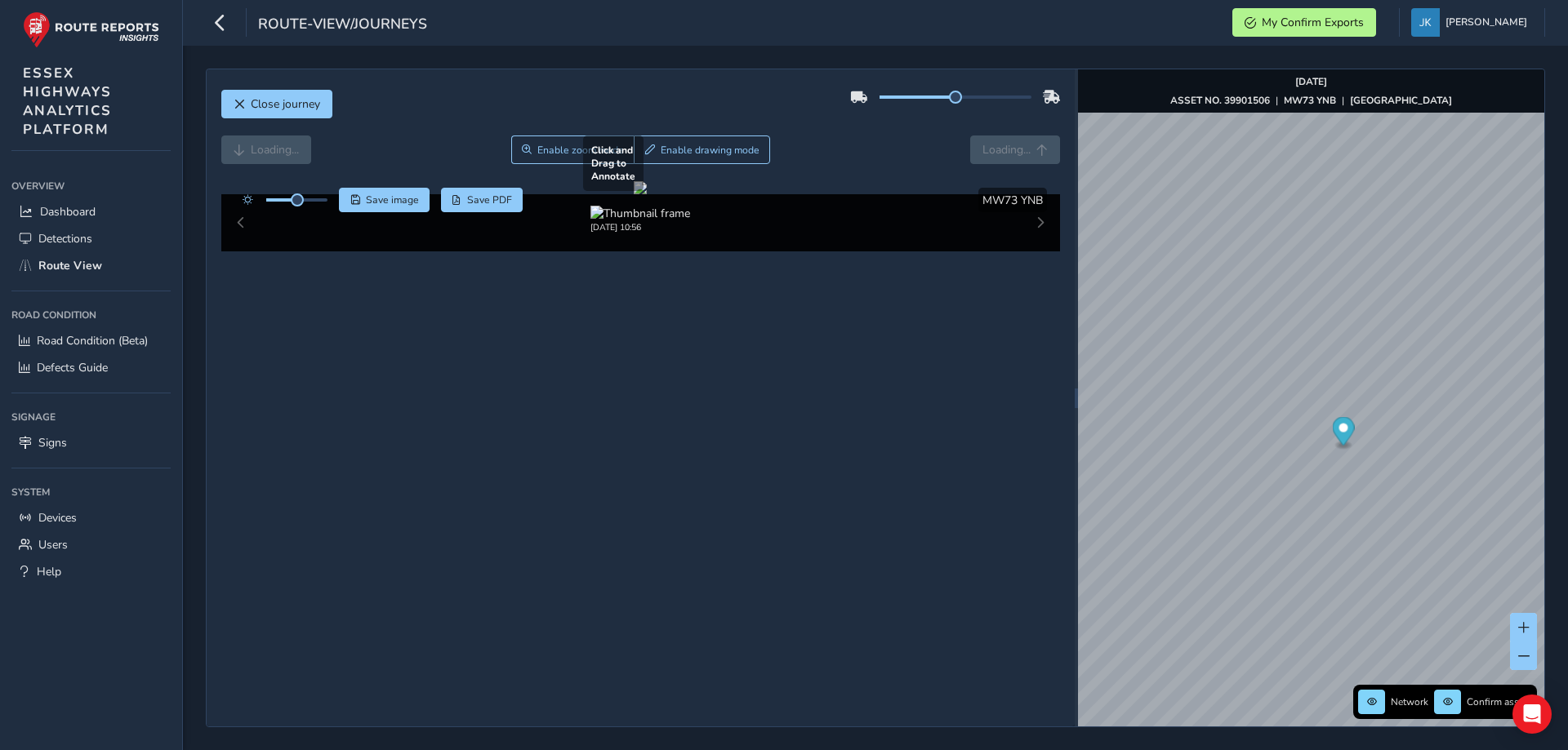
scroll to position [22, 0]
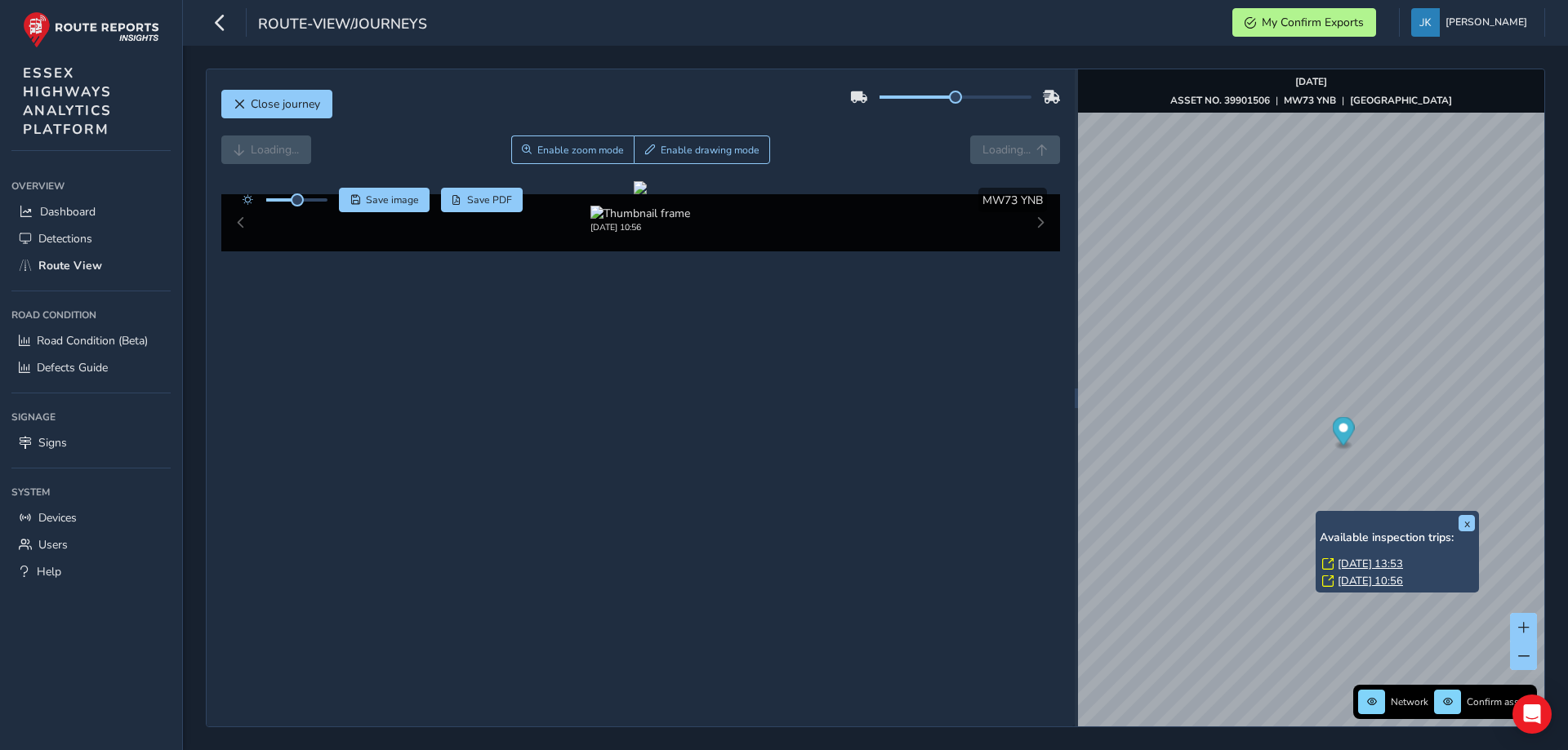
click at [1370, 562] on link "[DATE] 13:53" at bounding box center [1370, 564] width 66 height 15
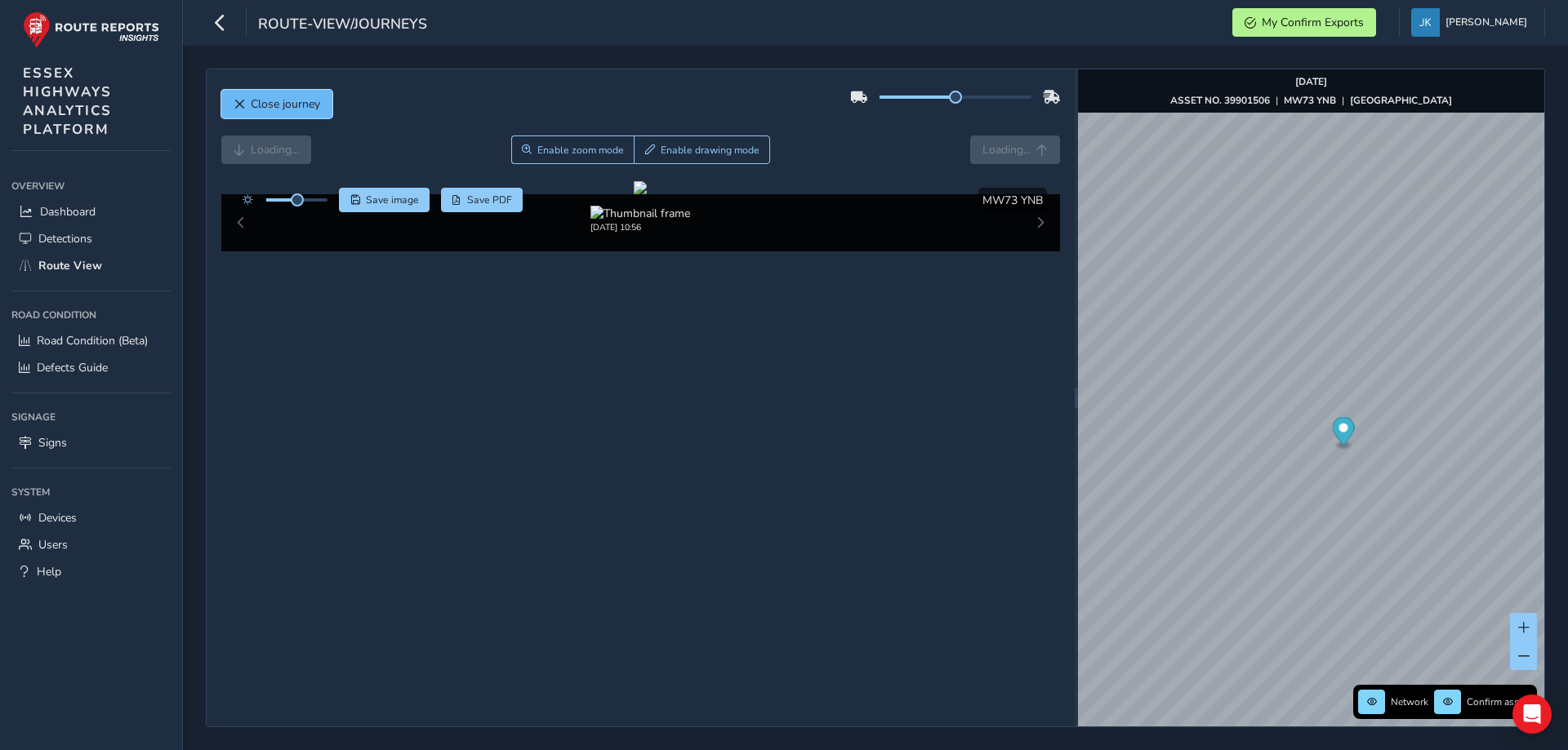
click at [258, 96] on span "Close journey" at bounding box center [286, 104] width 70 height 16
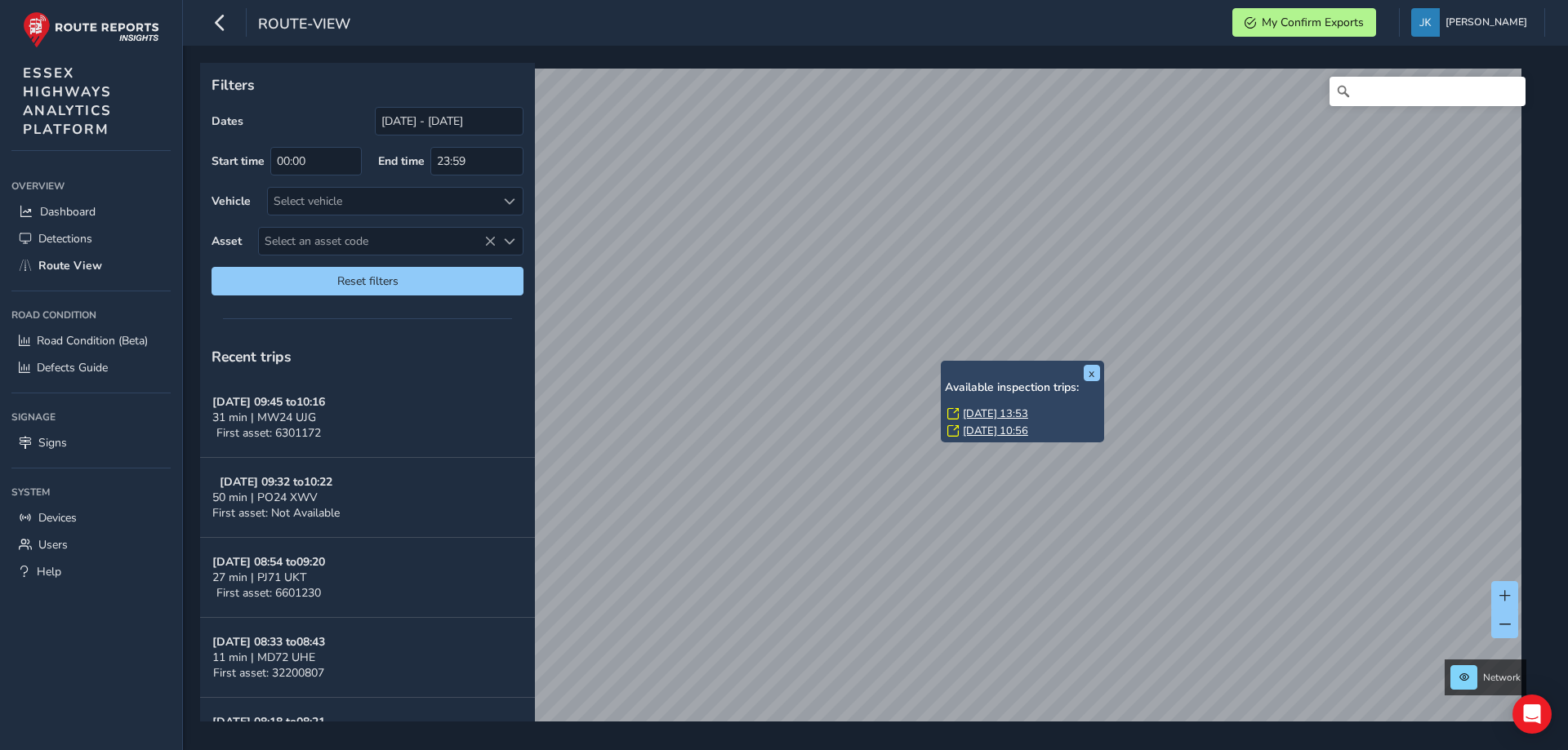
click at [997, 414] on link "[DATE] 13:53" at bounding box center [995, 414] width 66 height 15
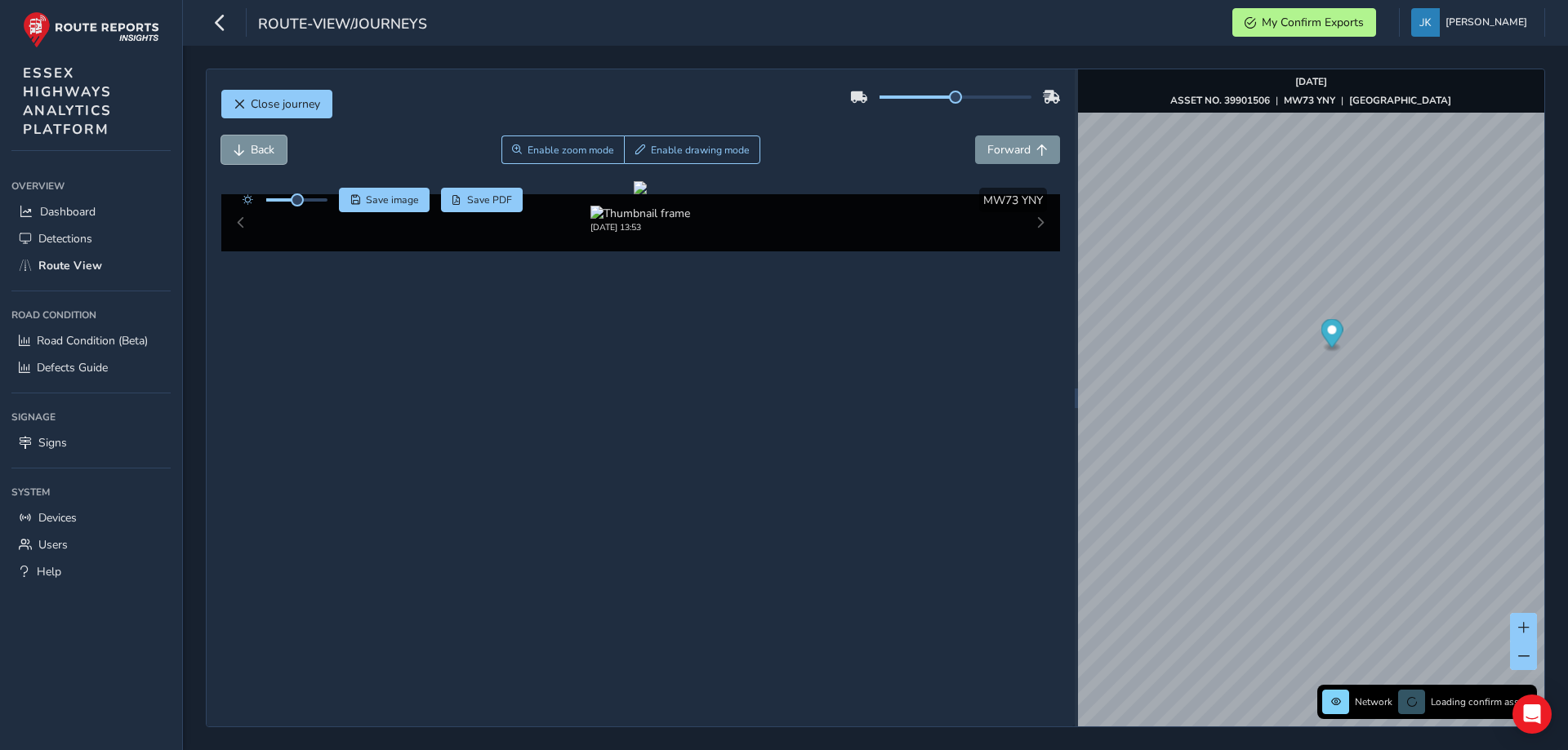
click at [273, 146] on span "Back" at bounding box center [263, 150] width 24 height 16
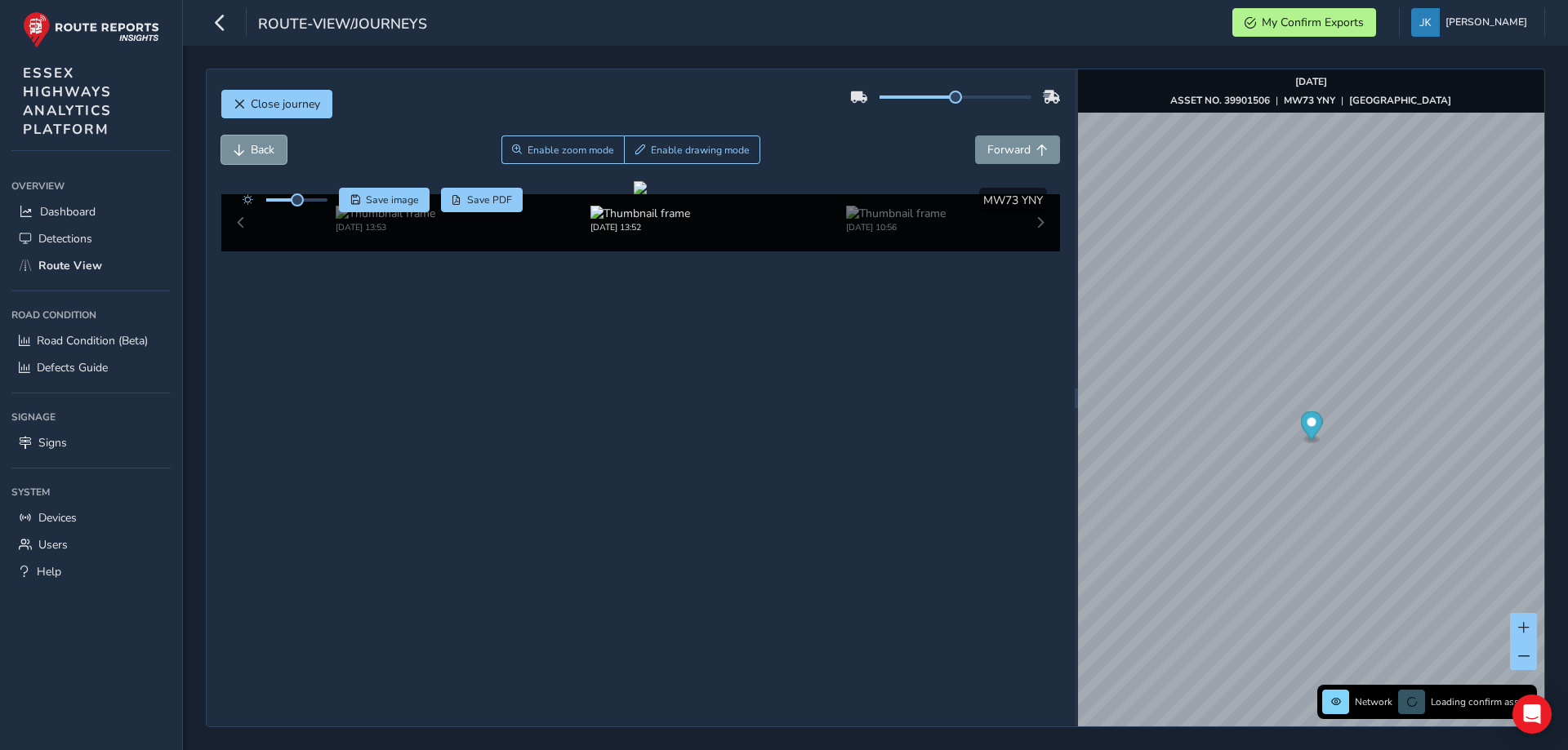
click at [273, 146] on span "Back" at bounding box center [263, 150] width 24 height 16
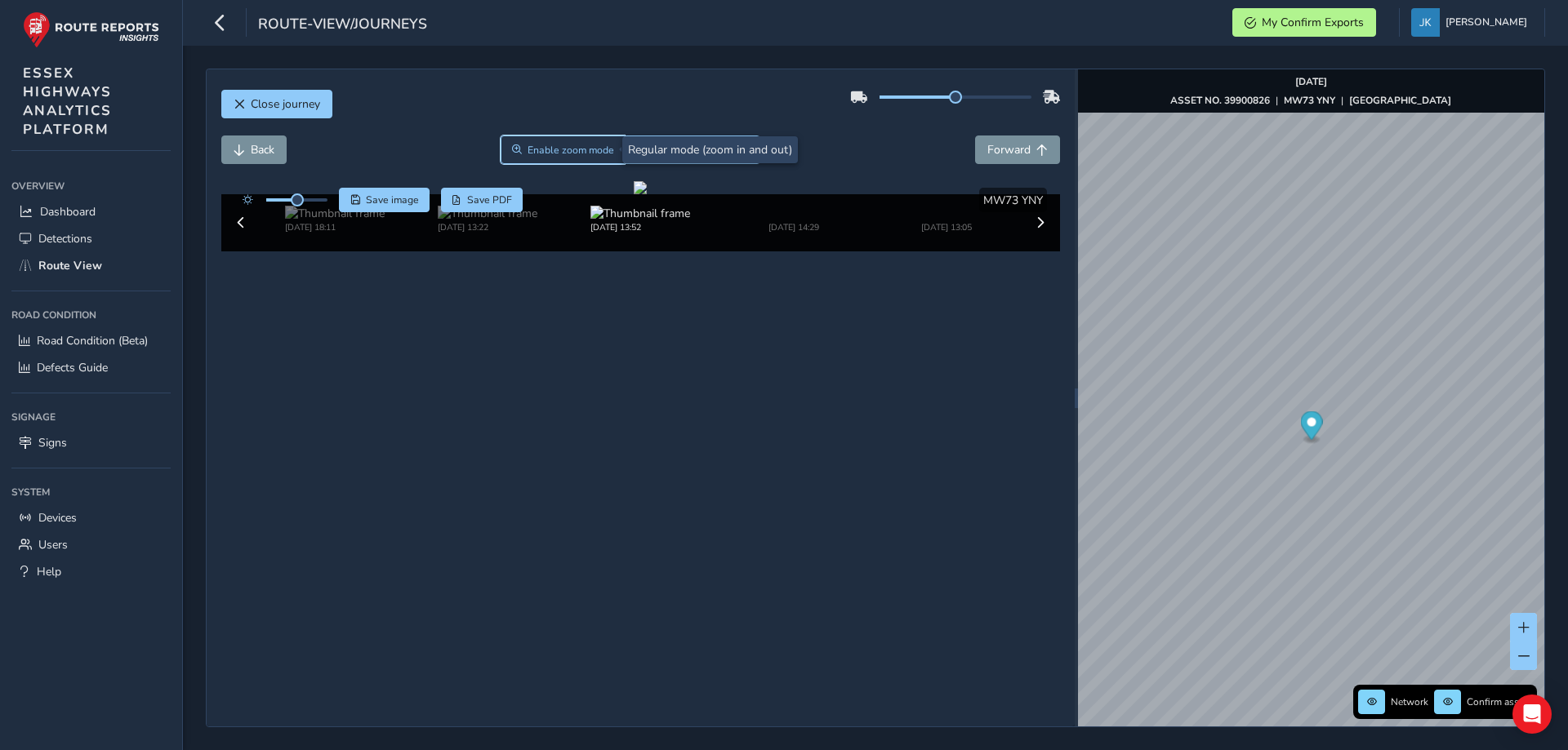
click at [569, 153] on span "Enable zoom mode" at bounding box center [571, 150] width 86 height 13
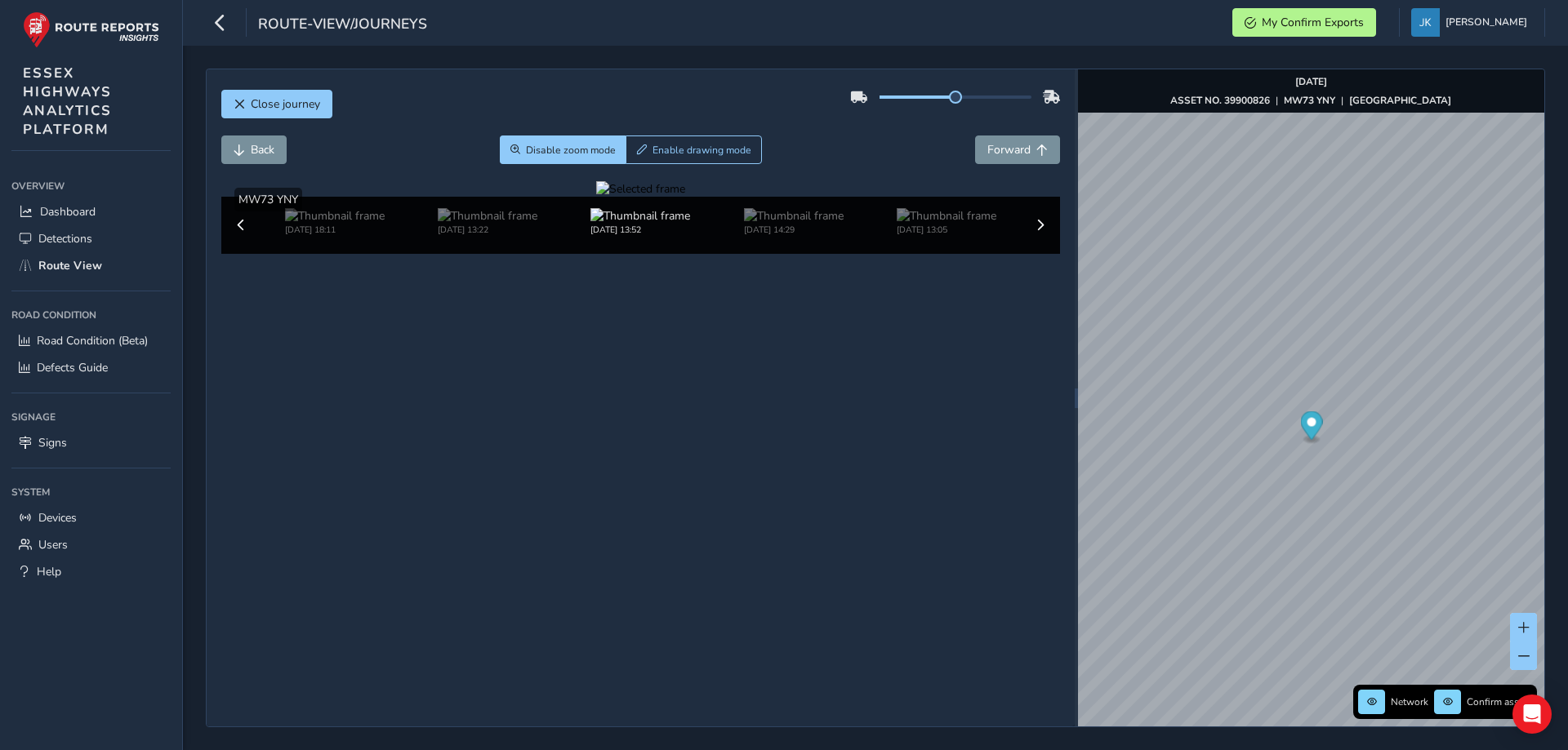
click at [597, 197] on div at bounding box center [641, 189] width 89 height 16
click at [570, 333] on img at bounding box center [1128, 562] width 2352 height 1322
click at [1001, 140] on button "Forward" at bounding box center [1018, 150] width 85 height 28
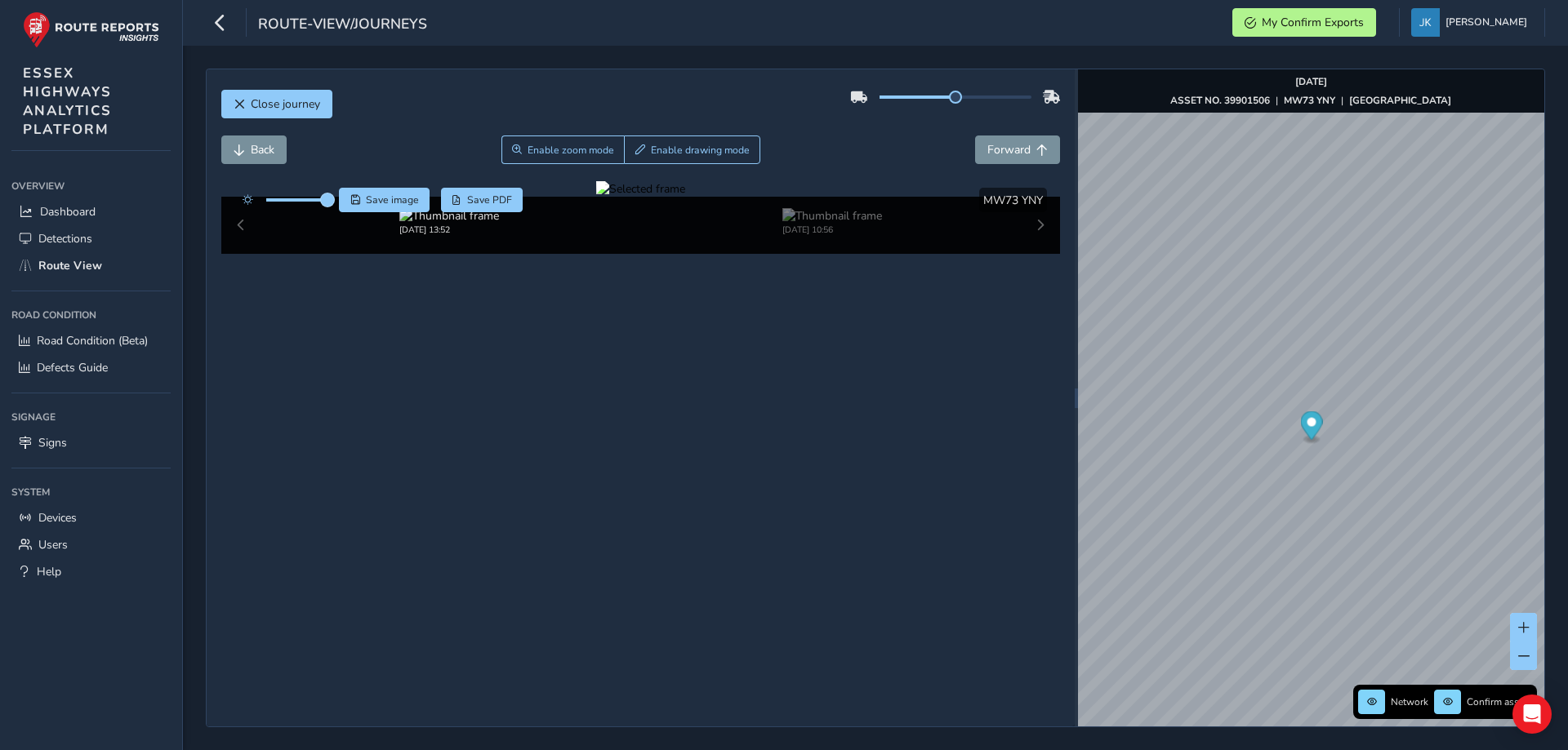
drag, startPoint x: 293, startPoint y: 203, endPoint x: 332, endPoint y: 205, distance: 39.1
click at [332, 205] on span at bounding box center [327, 200] width 13 height 13
